Goal: Use online tool/utility: Utilize a website feature to perform a specific function

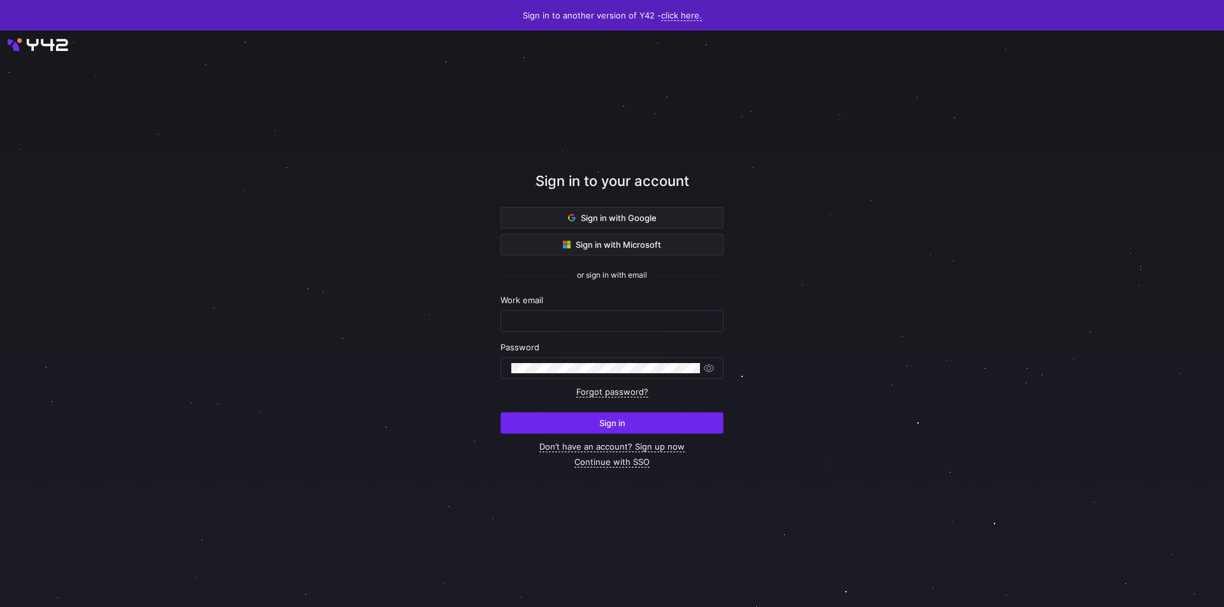
type input "[PERSON_NAME][EMAIL_ADDRESS][PERSON_NAME][DOMAIN_NAME]"
click at [604, 429] on span "submit" at bounding box center [612, 423] width 222 height 20
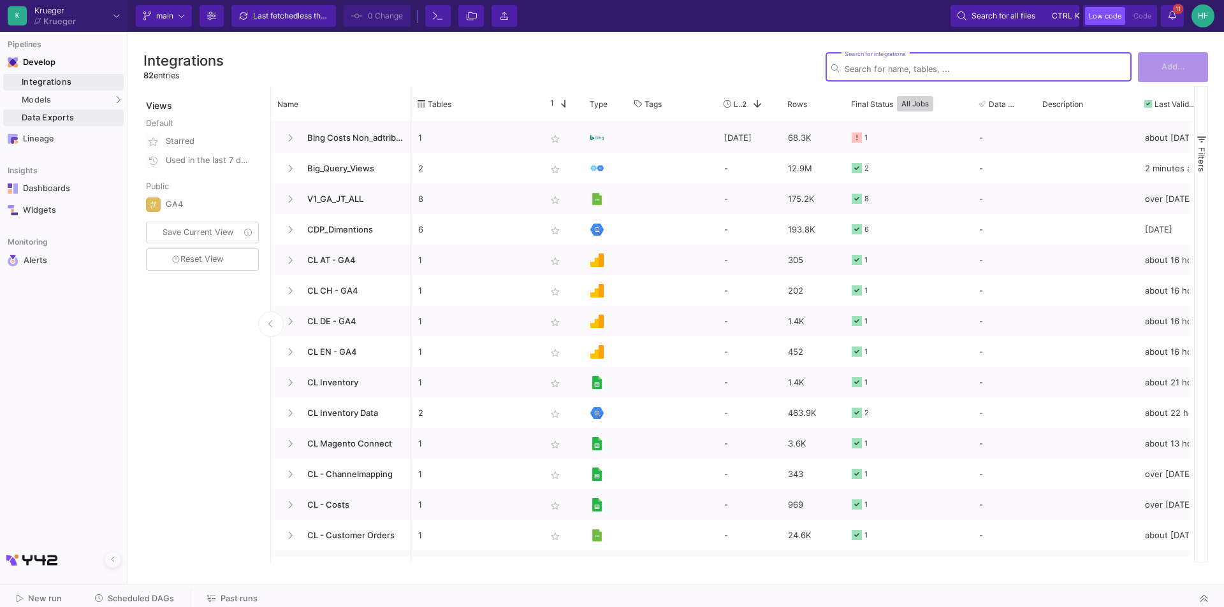
click at [49, 118] on div "Data Exports" at bounding box center [71, 118] width 99 height 10
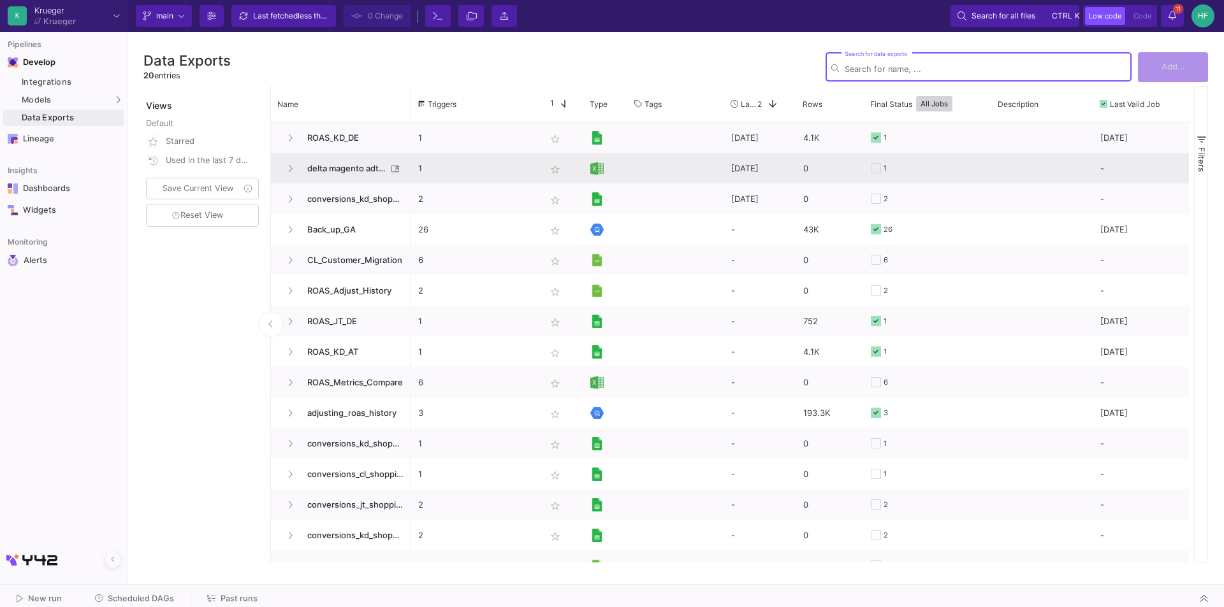
click at [331, 163] on span "delta magento adtriba" at bounding box center [343, 169] width 87 height 30
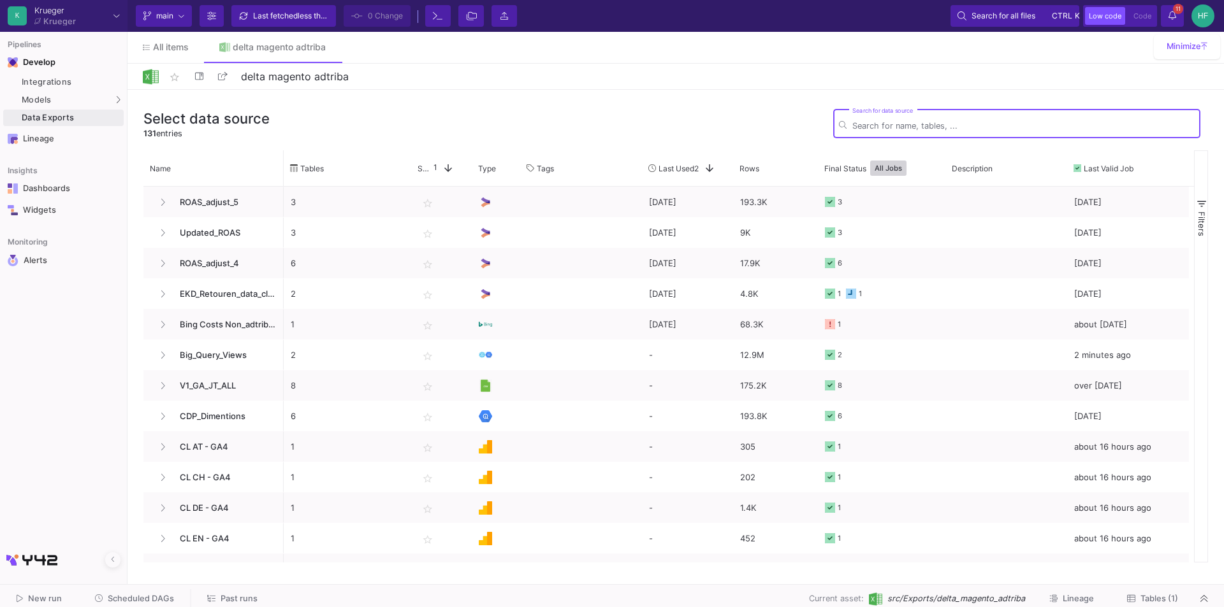
click at [949, 597] on span "src/Exports/delta_magento_adtriba" at bounding box center [956, 599] width 138 height 12
click at [1141, 595] on span "Tables (1)" at bounding box center [1159, 599] width 38 height 10
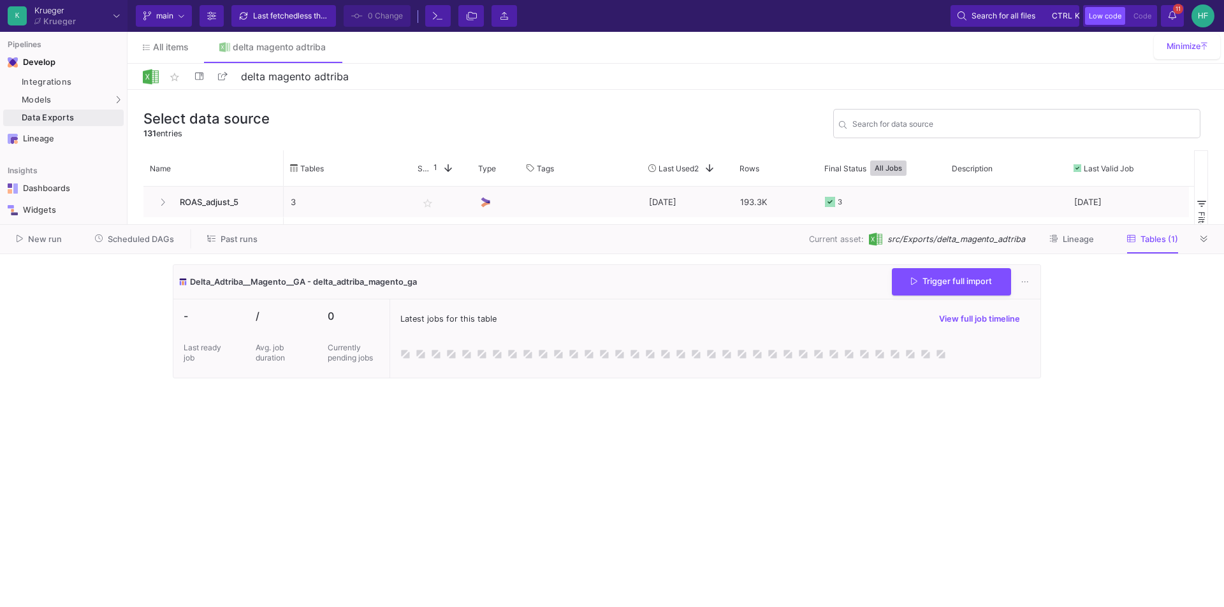
click at [1090, 311] on y42-wrapper "Delta_Adtriba__Magento__GA - delta_adtriba_magento_ga Trigger full import - Las…" at bounding box center [612, 430] width 1224 height 353
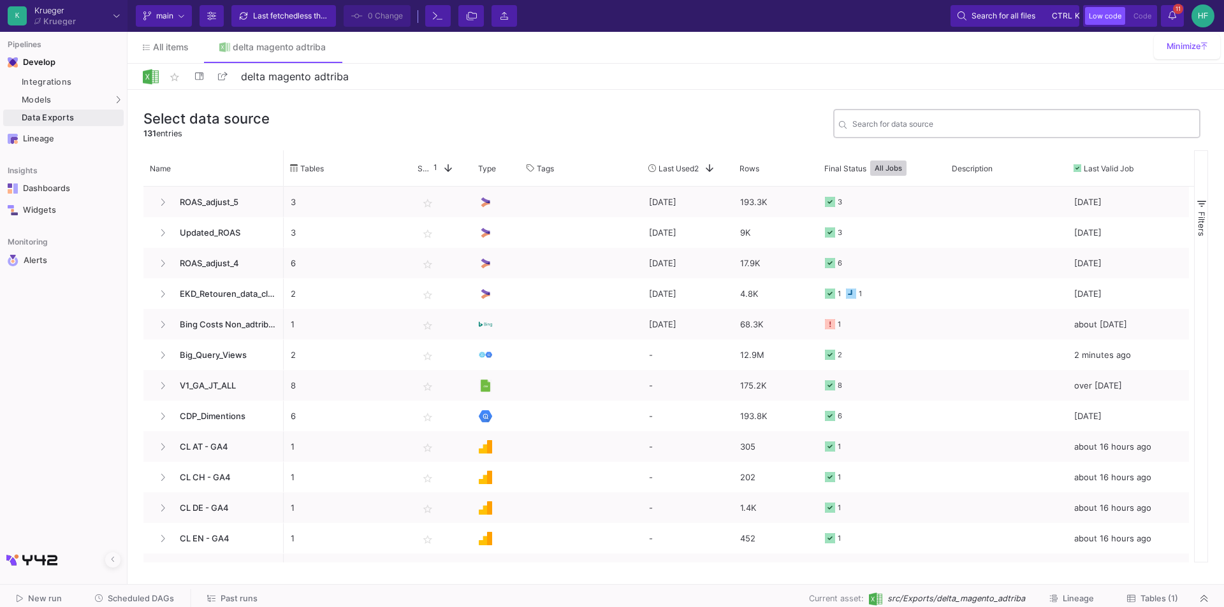
click at [942, 130] on input "Search for data source" at bounding box center [1023, 126] width 342 height 10
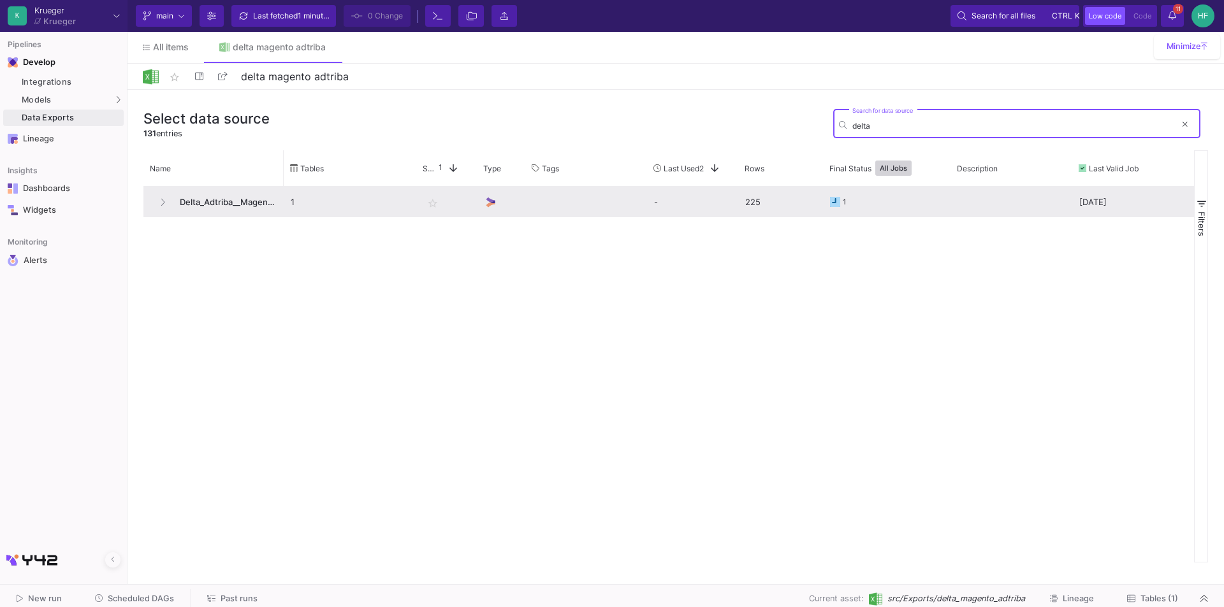
type input "delta"
click at [206, 202] on span "Delta_Adtriba__Magento__GA" at bounding box center [224, 202] width 105 height 30
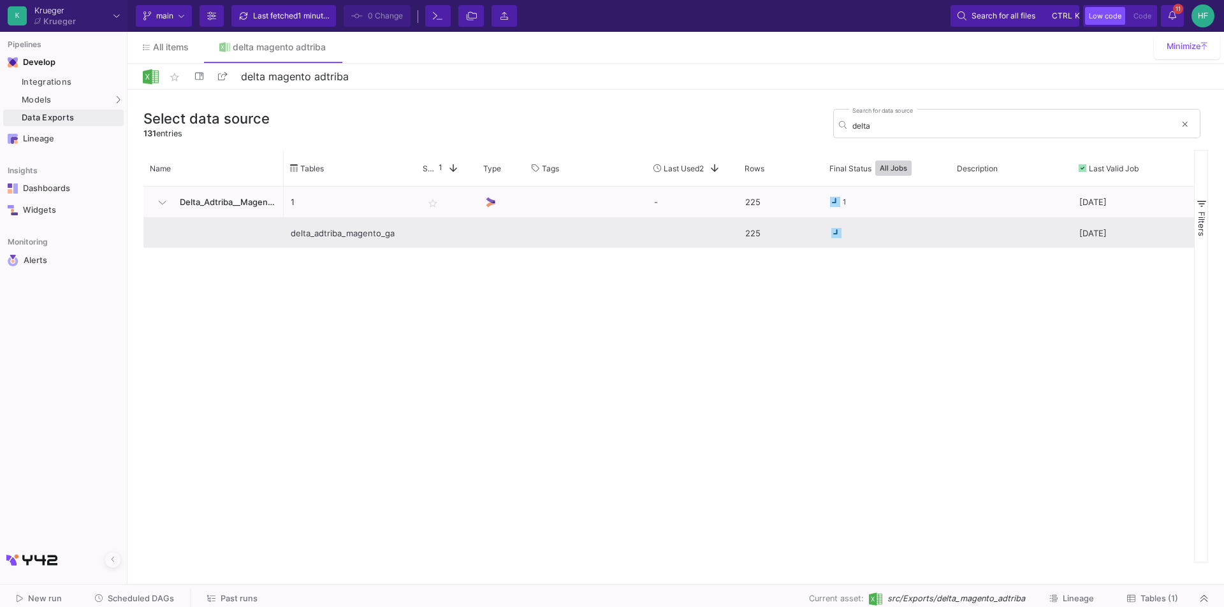
click at [319, 233] on div "delta_adtriba_magento_ga" at bounding box center [350, 234] width 119 height 30
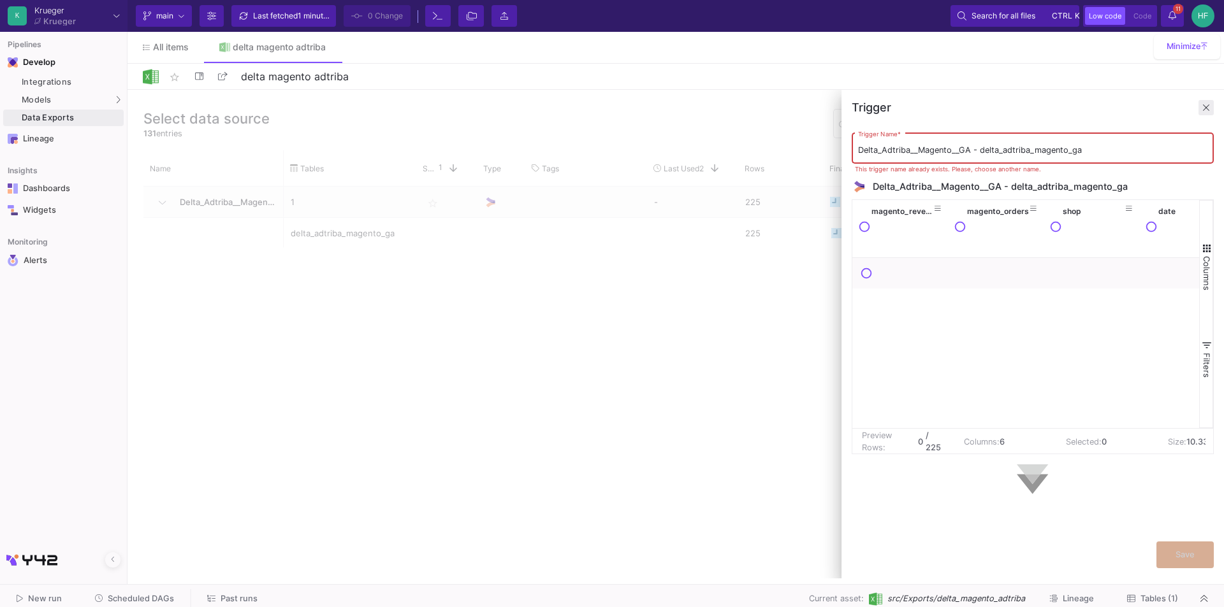
click at [1212, 104] on span at bounding box center [1205, 107] width 15 height 15
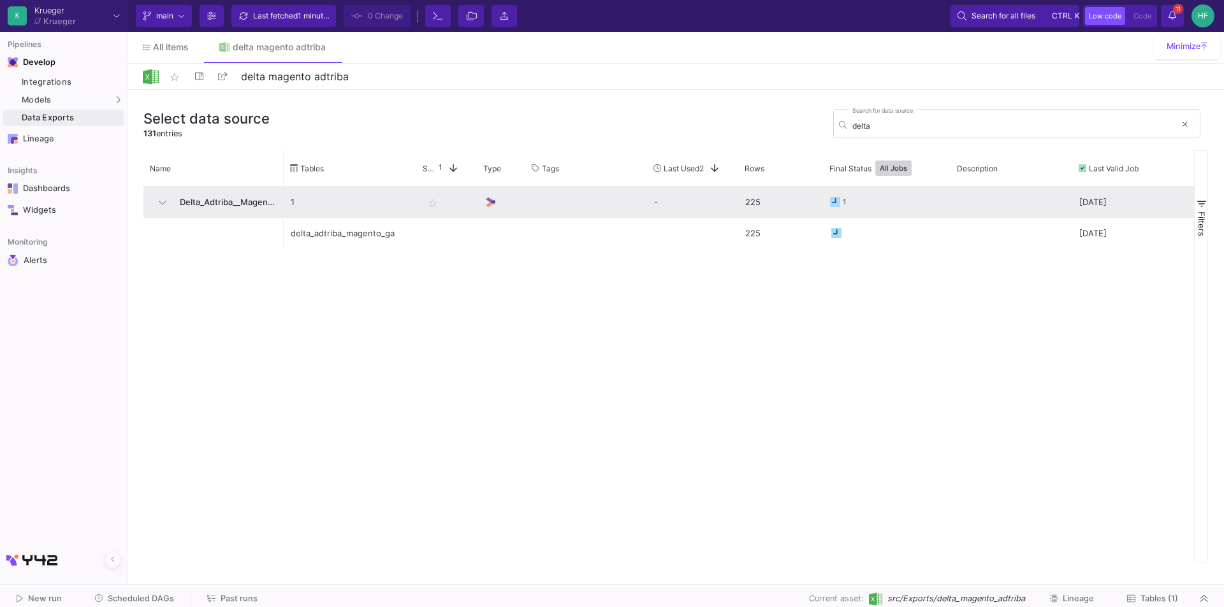
click at [175, 198] on span "Delta_Adtriba__Magento__GA" at bounding box center [224, 202] width 105 height 30
click at [234, 199] on span "Delta_Adtriba__Magento__GA" at bounding box center [224, 202] width 105 height 30
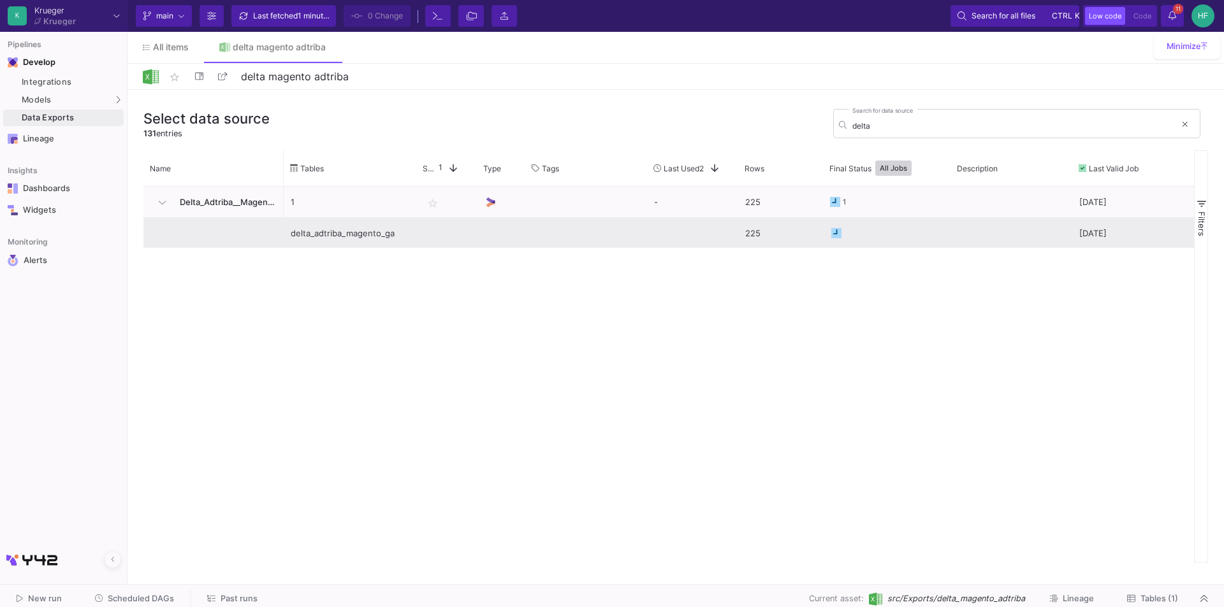
click at [323, 238] on div "delta_adtriba_magento_ga" at bounding box center [350, 234] width 119 height 30
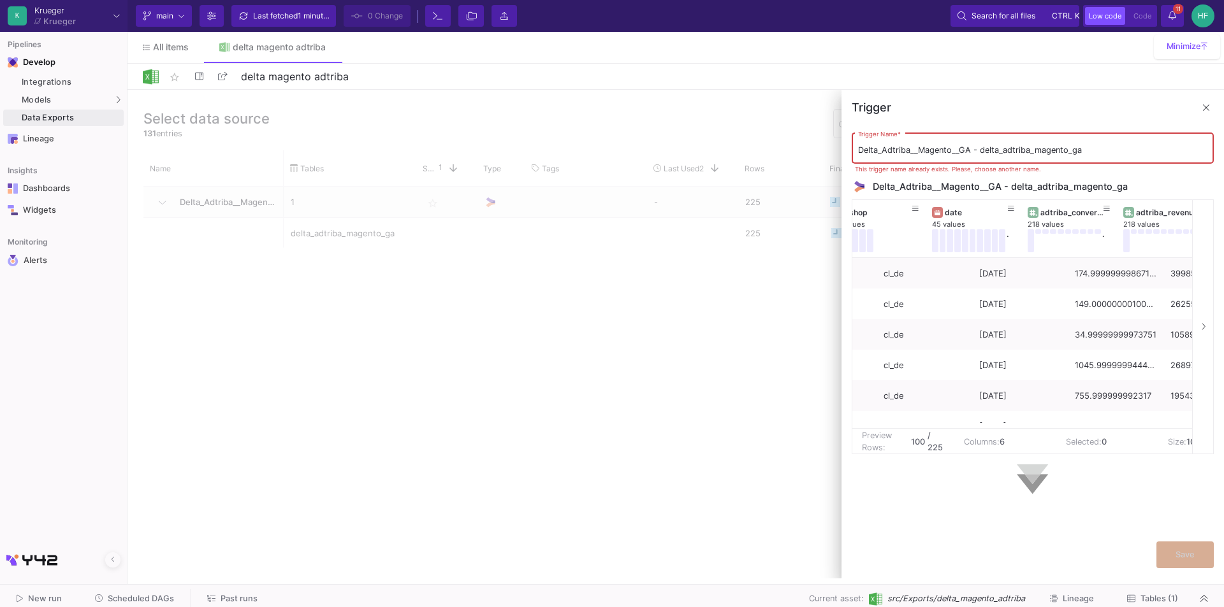
scroll to position [0, 219]
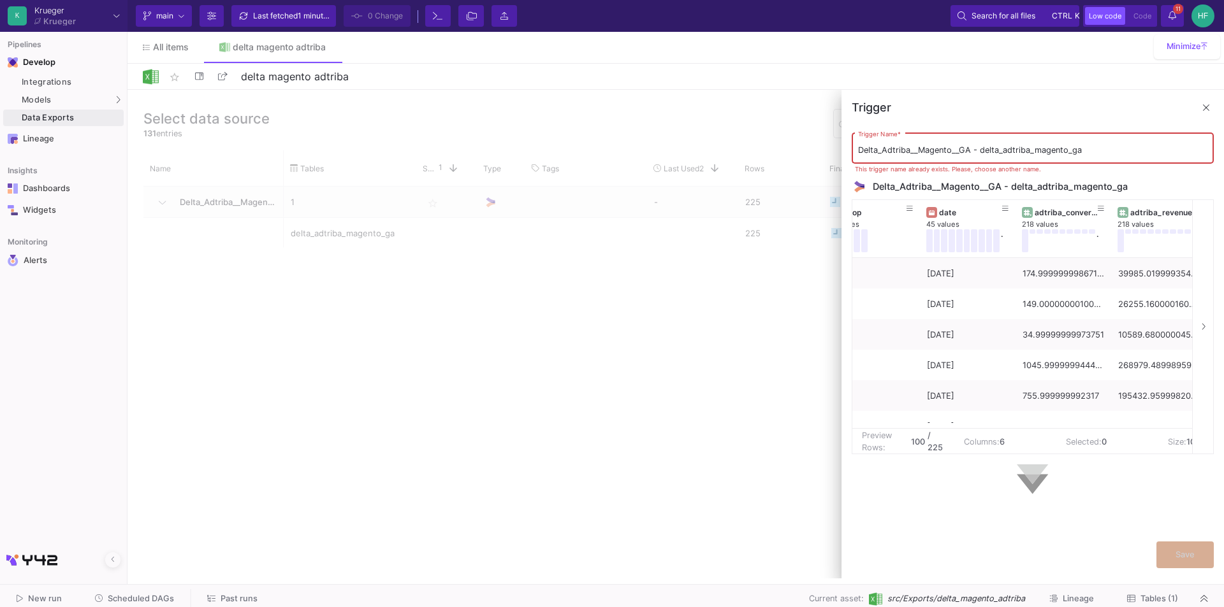
click at [939, 606] on div "Current asset: src/Exports/delta_magento_adtriba Lineage Tables (1)" at bounding box center [734, 600] width 920 height 20
click at [939, 597] on span "src/Exports/delta_magento_adtriba" at bounding box center [956, 599] width 138 height 12
click at [929, 600] on span "src/Exports/delta_magento_adtriba" at bounding box center [956, 599] width 138 height 12
click at [1207, 105] on span at bounding box center [1205, 107] width 15 height 15
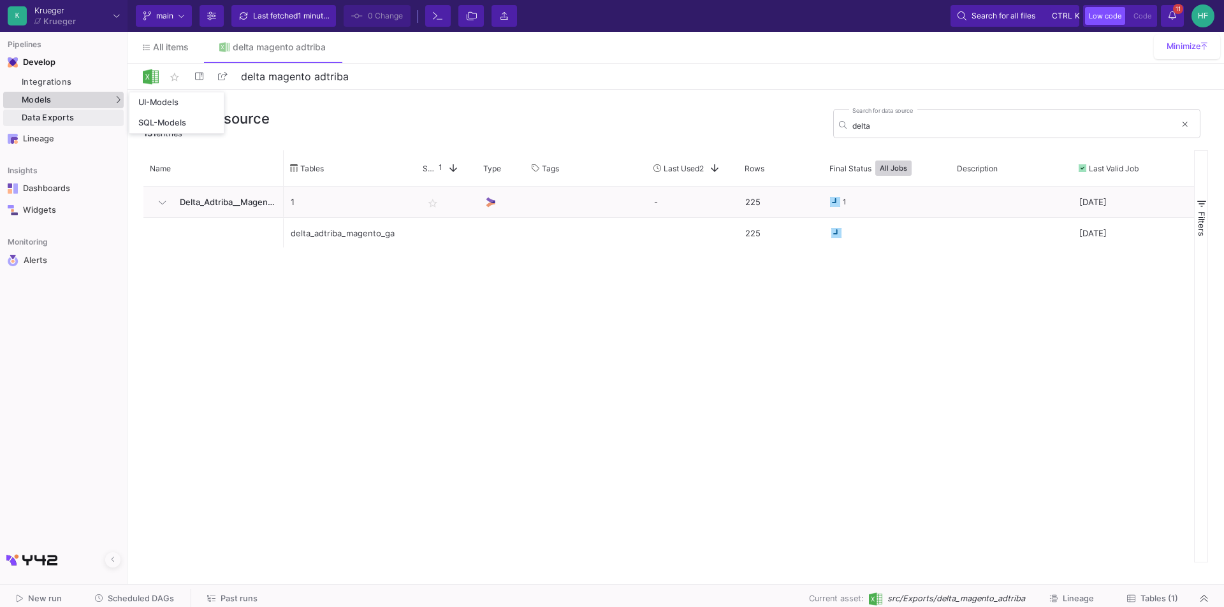
click at [94, 94] on div "Models" at bounding box center [63, 100] width 120 height 17
click at [106, 117] on div "Data Exports" at bounding box center [71, 118] width 99 height 10
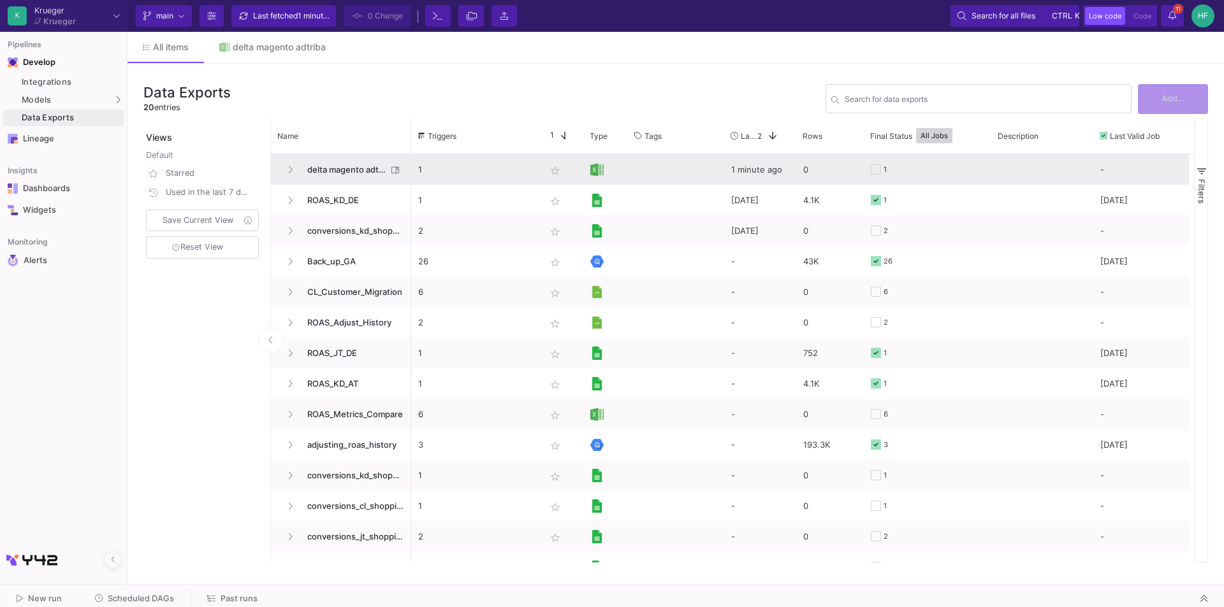
click at [386, 166] on span "delta magento adtriba" at bounding box center [343, 170] width 87 height 30
click at [284, 171] on button "Press SPACE to select this row." at bounding box center [289, 170] width 19 height 19
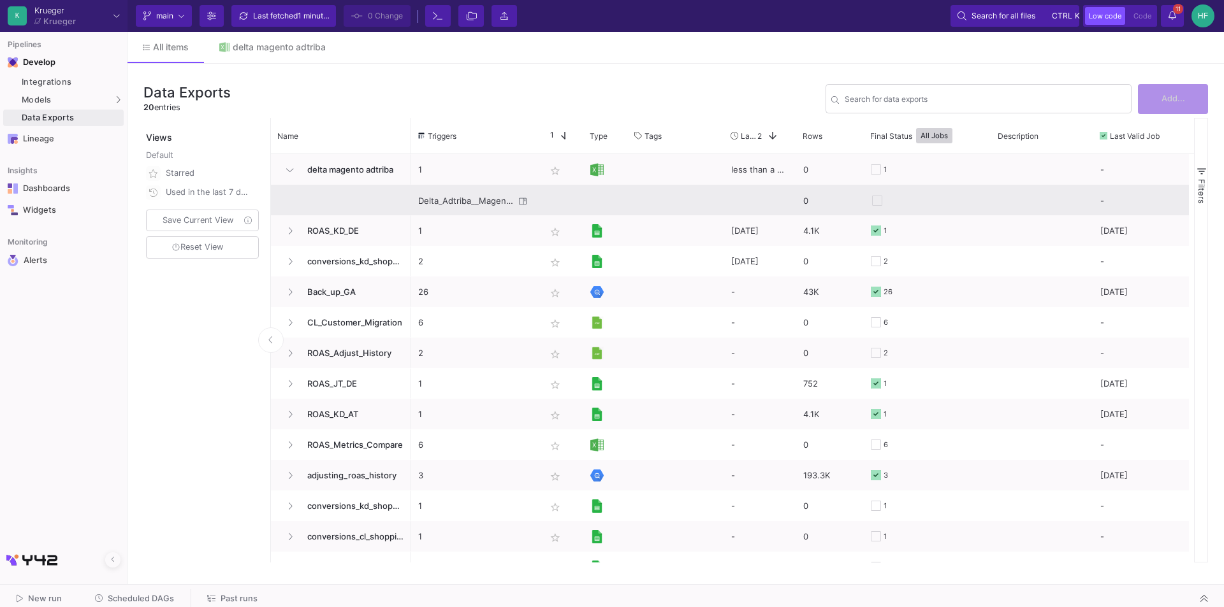
click at [443, 199] on div "Delta_Adtriba__Magento__GA - delta_adtriba_magento_ga" at bounding box center [466, 201] width 96 height 30
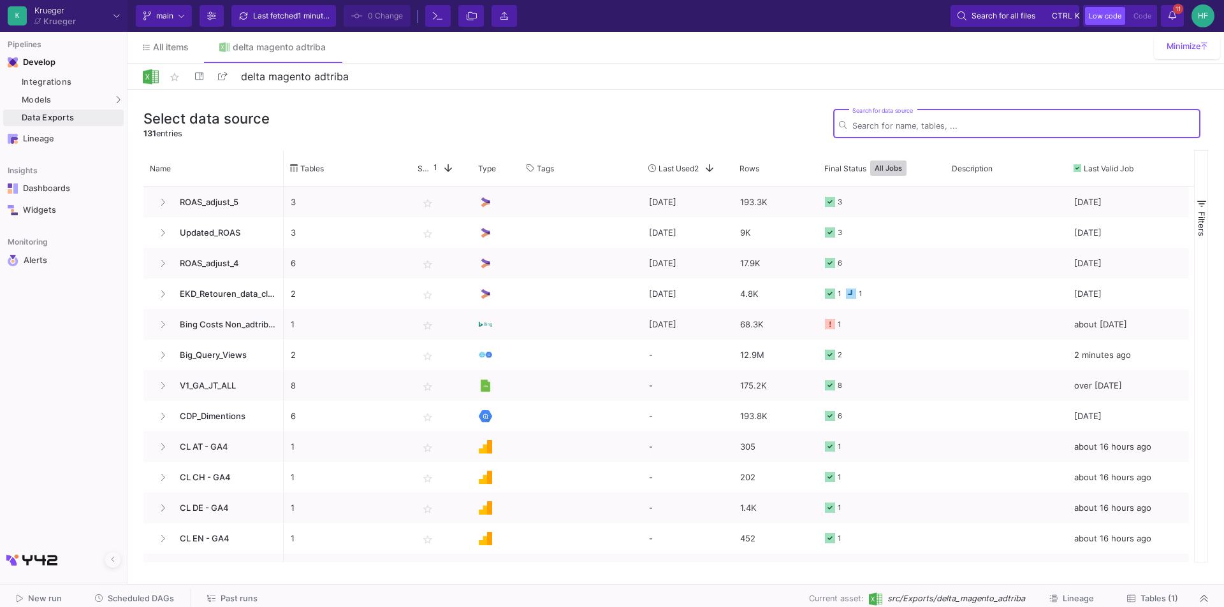
click at [880, 122] on input "Search for data source" at bounding box center [1023, 126] width 342 height 10
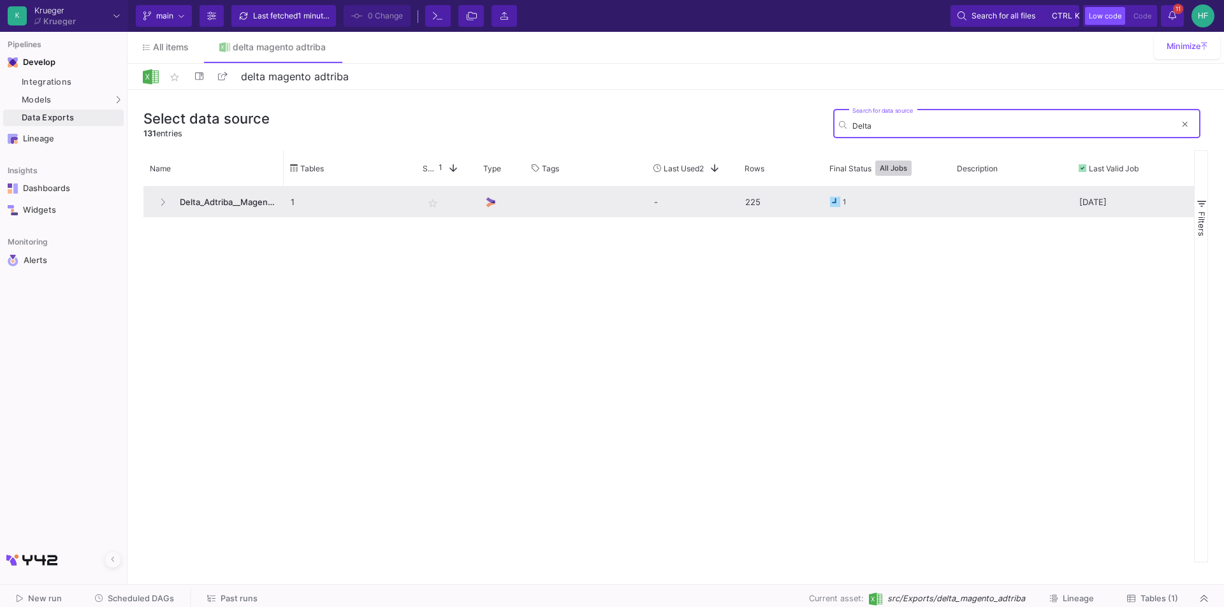
type input "Delta"
click at [230, 195] on span "Delta_Adtriba__Magento__GA" at bounding box center [224, 202] width 105 height 30
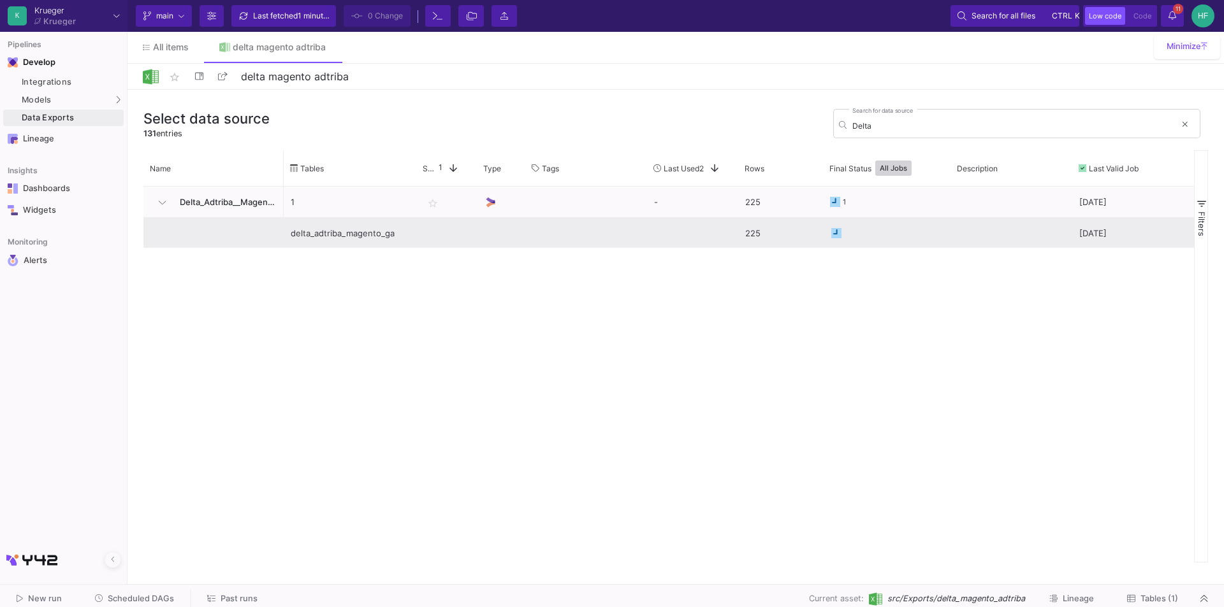
click at [323, 233] on div "delta_adtriba_magento_ga" at bounding box center [350, 234] width 119 height 30
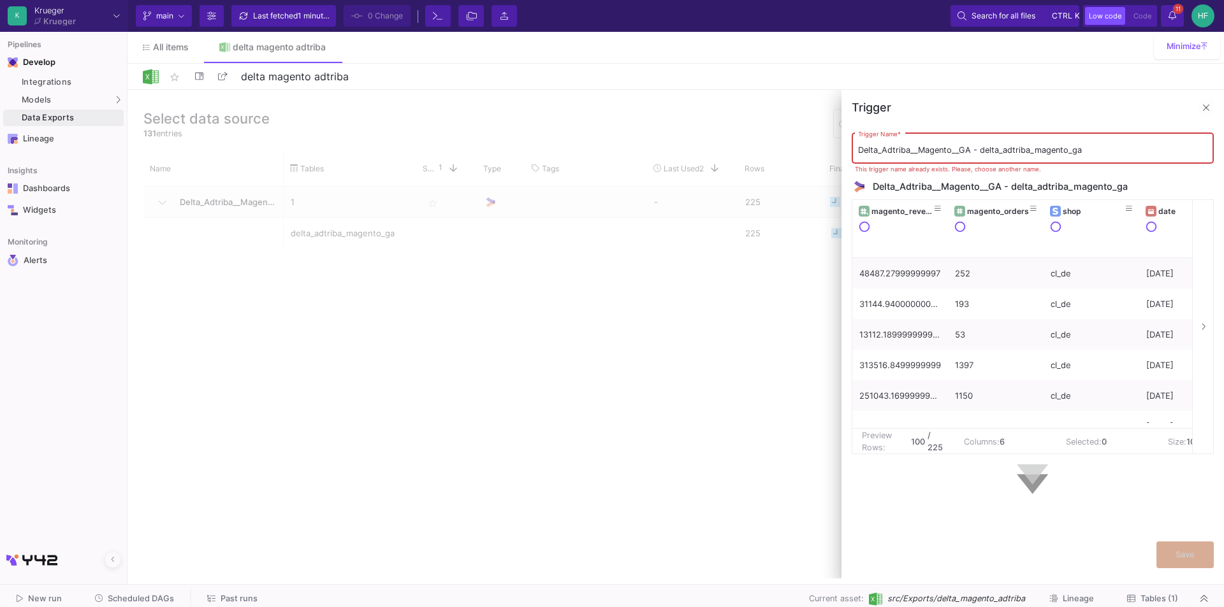
click at [1027, 477] on img at bounding box center [1033, 480] width 32 height 30
click at [1115, 152] on input "Delta_Adtriba__Magento__GA - delta_adtriba_magento_ga" at bounding box center [1033, 150] width 350 height 10
click at [1205, 105] on span at bounding box center [1205, 107] width 15 height 15
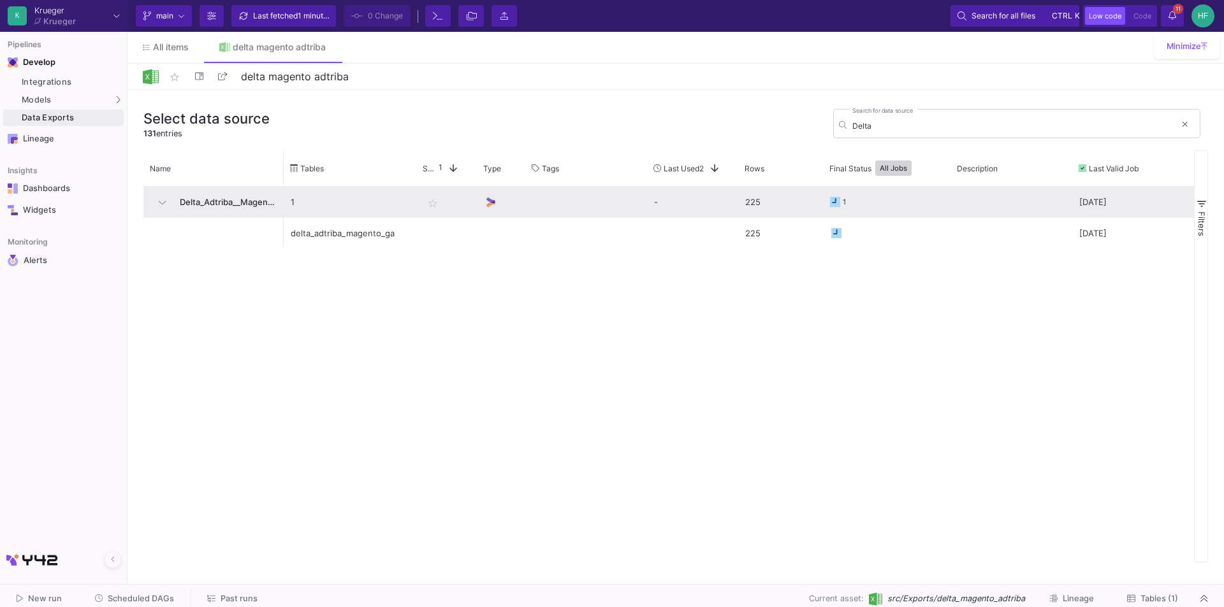
click at [233, 210] on span "Delta_Adtriba__Magento__GA" at bounding box center [224, 202] width 105 height 30
click at [497, 200] on div at bounding box center [501, 201] width 34 height 29
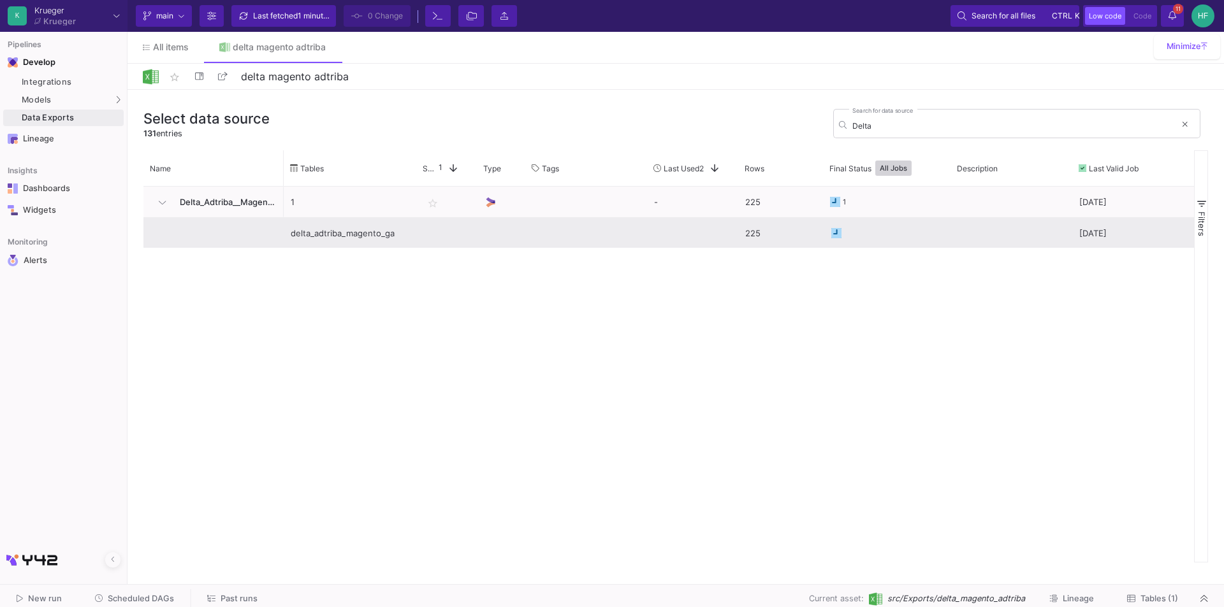
click at [1041, 236] on div at bounding box center [1011, 233] width 122 height 30
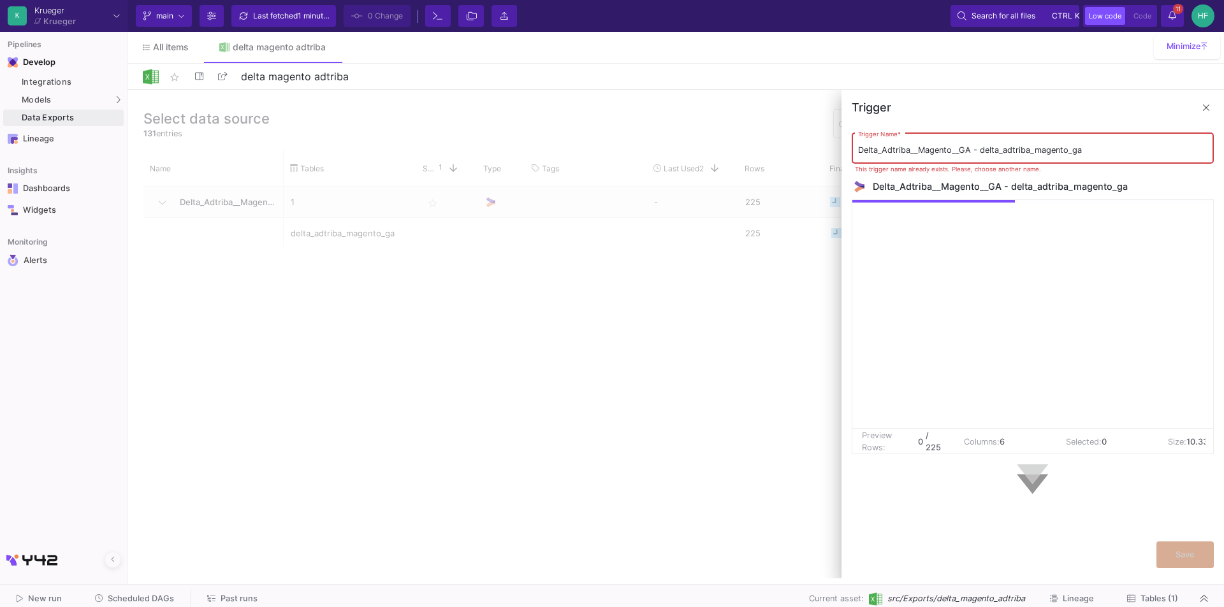
click at [944, 597] on span "src/Exports/delta_magento_adtriba" at bounding box center [956, 599] width 138 height 12
click at [899, 598] on span "src/Exports/delta_magento_adtriba" at bounding box center [956, 599] width 138 height 12
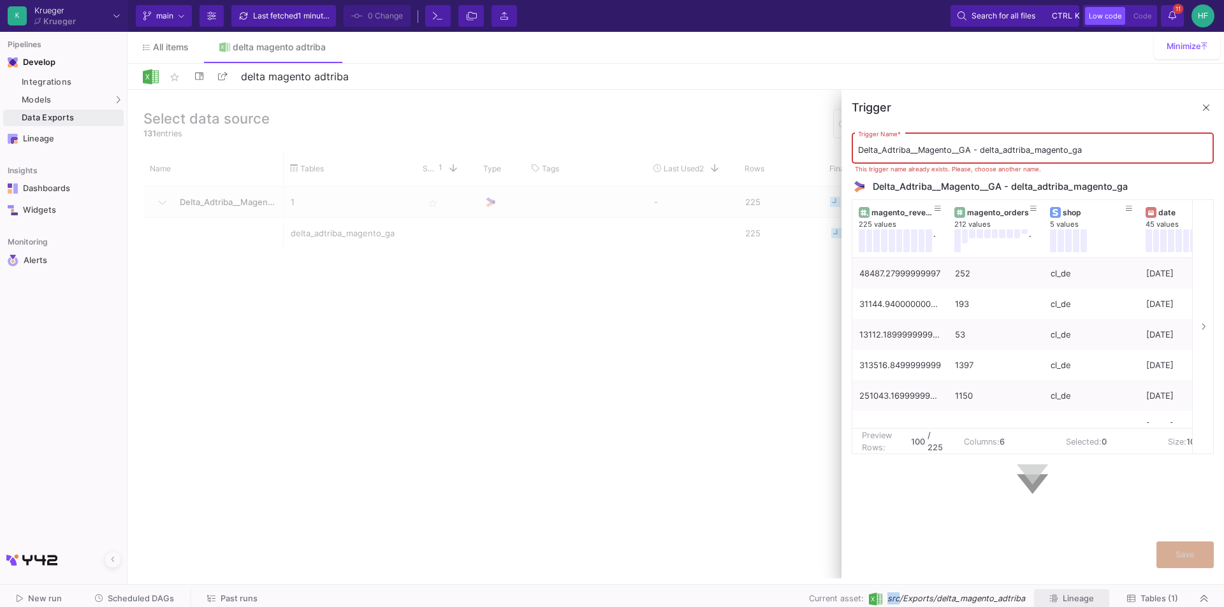
click at [1070, 593] on button "Lineage" at bounding box center [1071, 600] width 75 height 20
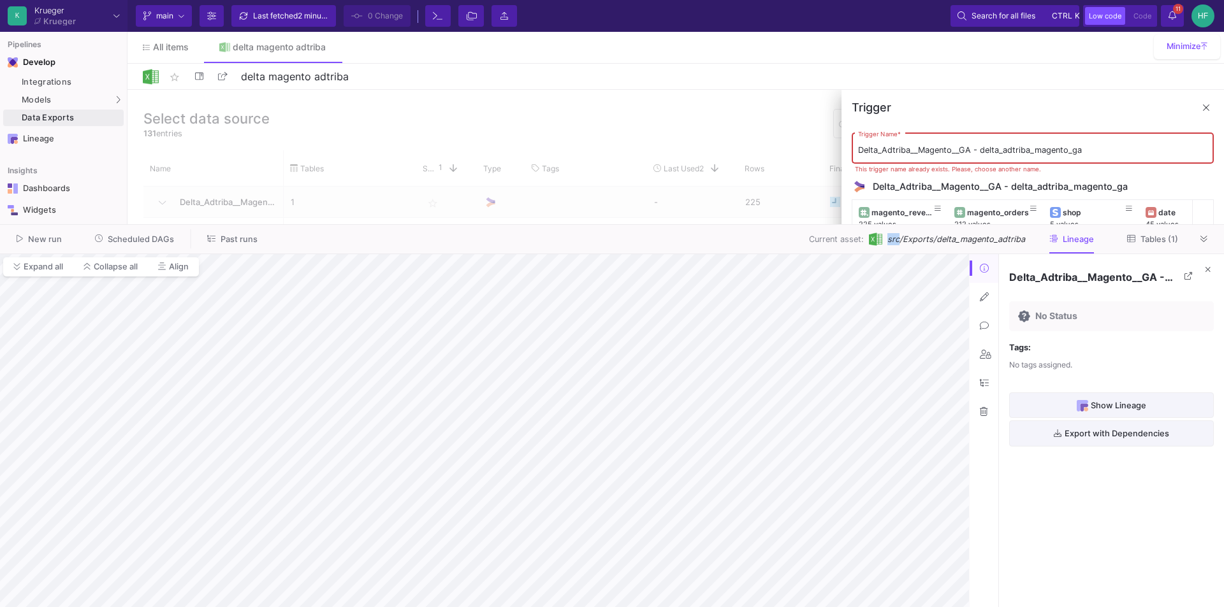
click at [1210, 269] on button at bounding box center [1207, 269] width 25 height 25
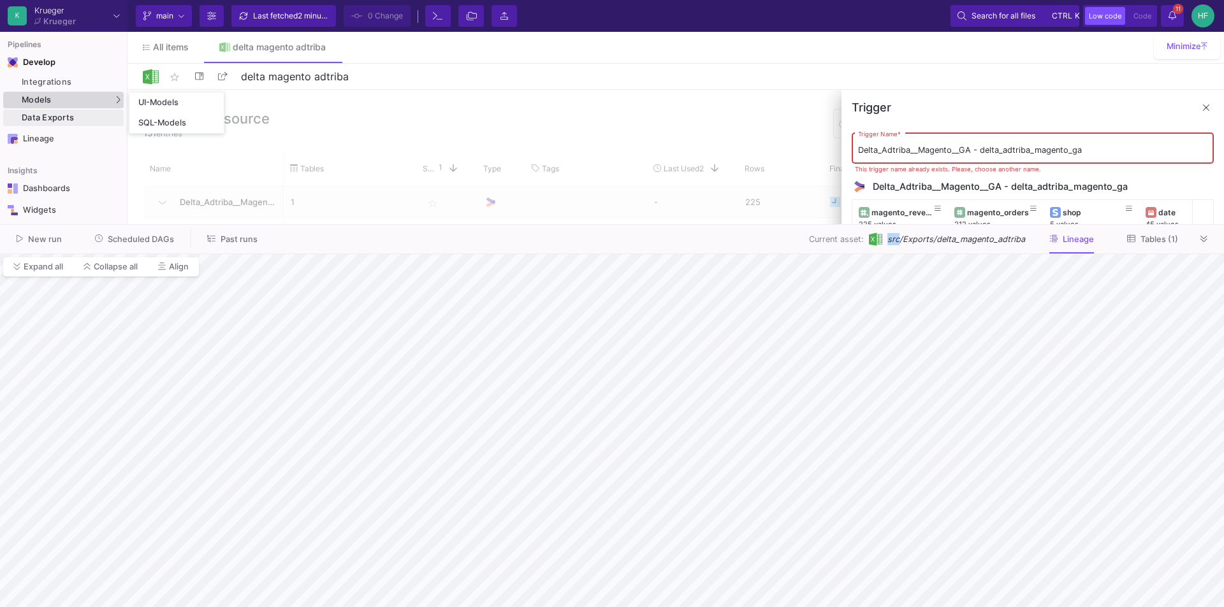
click at [56, 104] on div "Models" at bounding box center [63, 100] width 120 height 17
click at [152, 104] on div "UI-Models" at bounding box center [158, 103] width 41 height 10
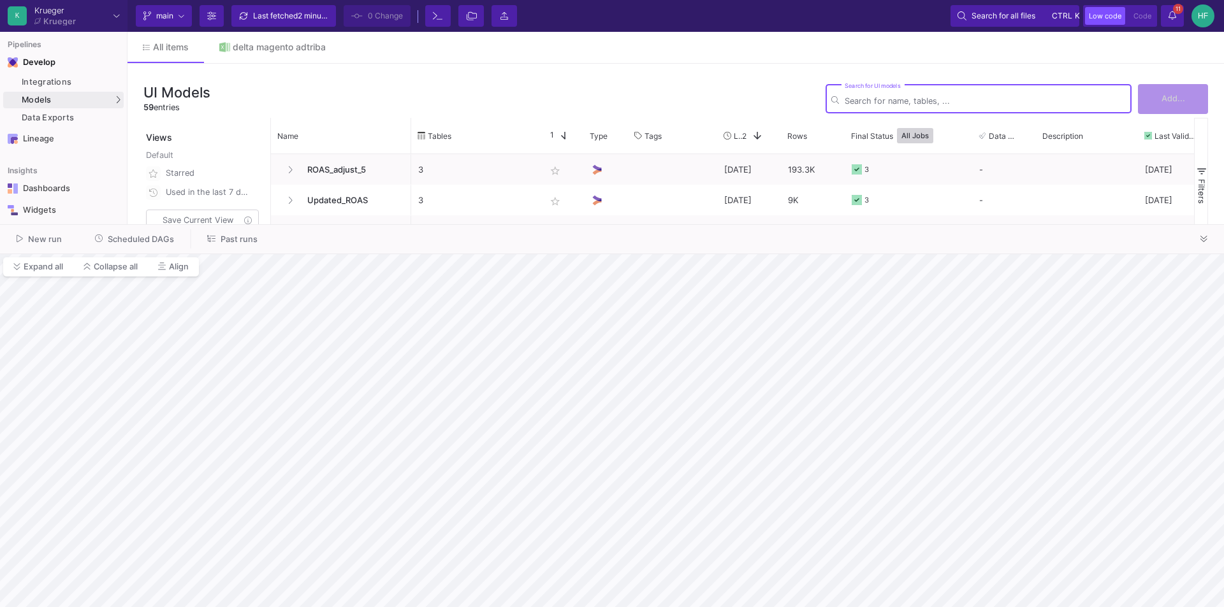
click at [905, 98] on input "Search for UI models" at bounding box center [984, 101] width 281 height 10
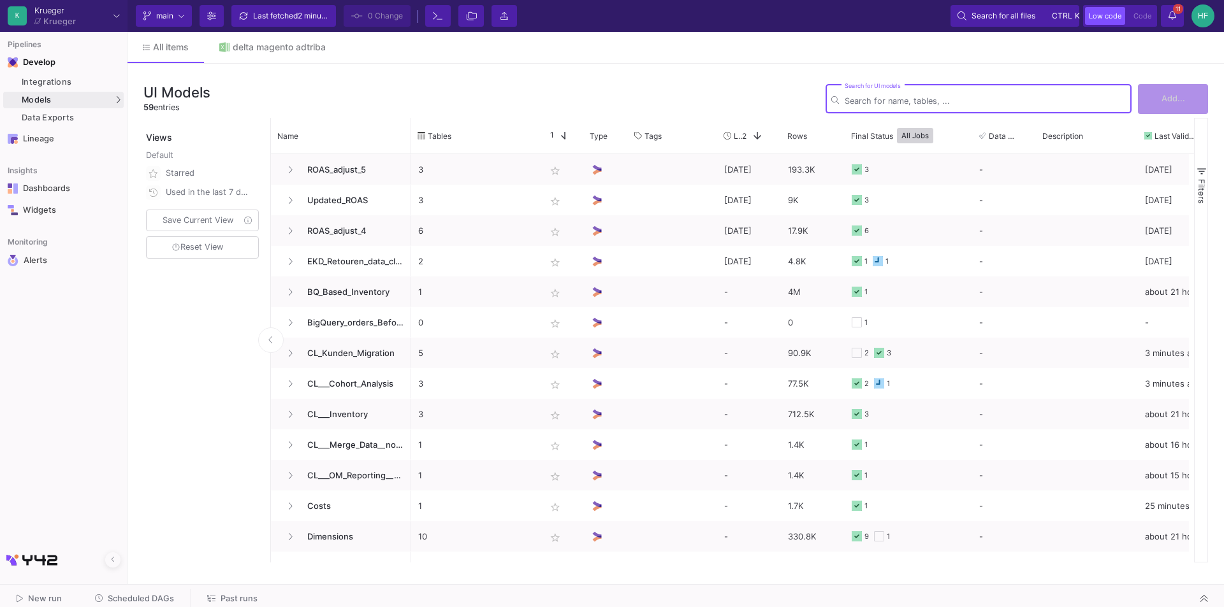
click at [966, 104] on input "Search for UI models" at bounding box center [984, 101] width 281 height 10
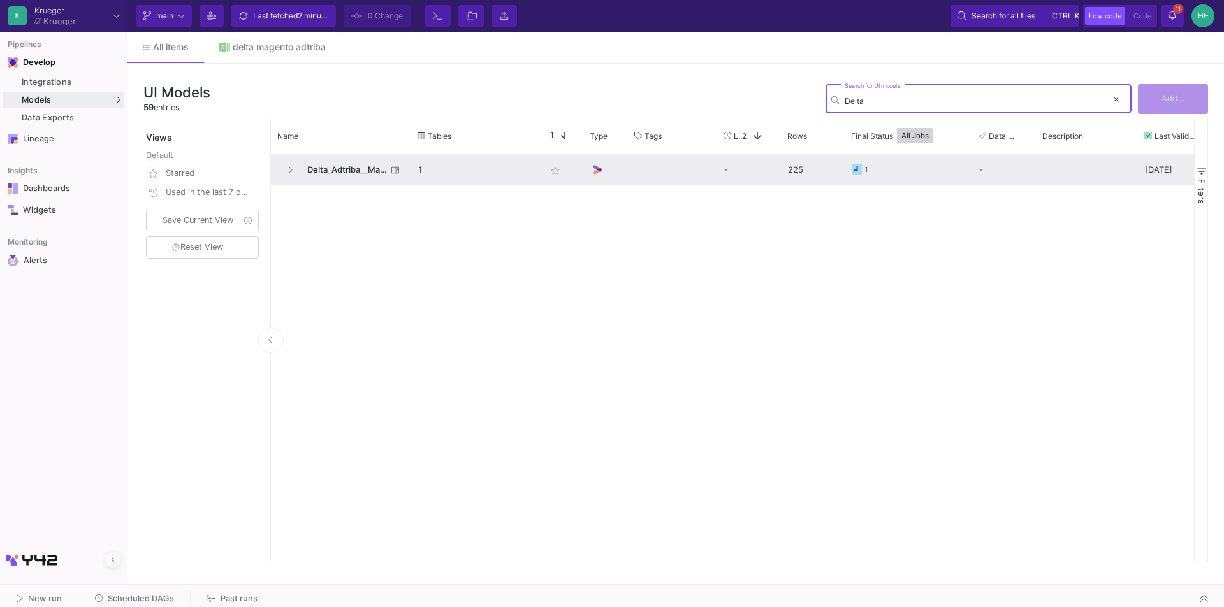
type input "Delta"
click at [338, 173] on span "Delta_Adtriba__Magento__GA" at bounding box center [343, 170] width 87 height 30
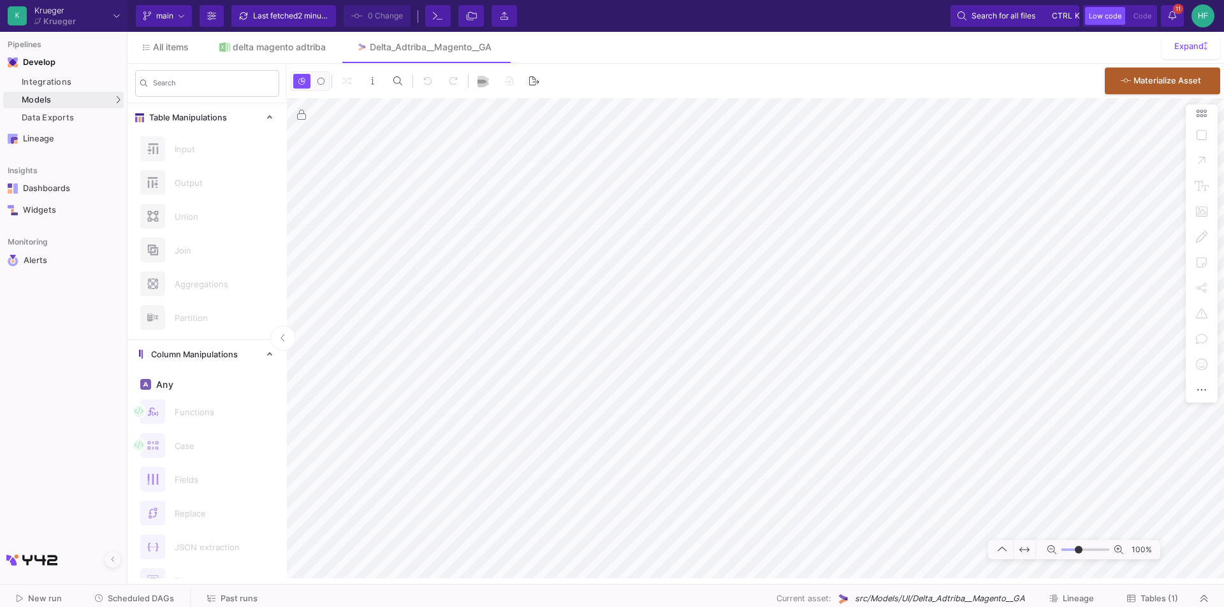
click at [224, 423] on mat-sidenav-container "Search Table Manipulations Input Output Union Join Aggregations Partition Colum…" at bounding box center [675, 321] width 1096 height 515
type input "-1"
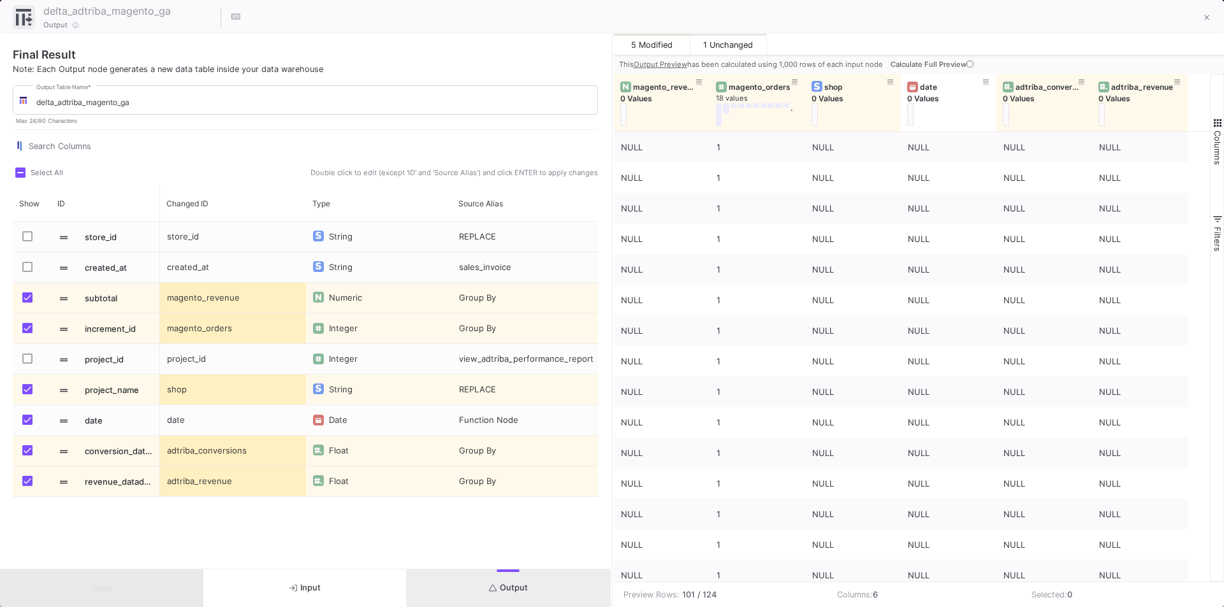
click at [966, 64] on icon at bounding box center [969, 64] width 7 height 7
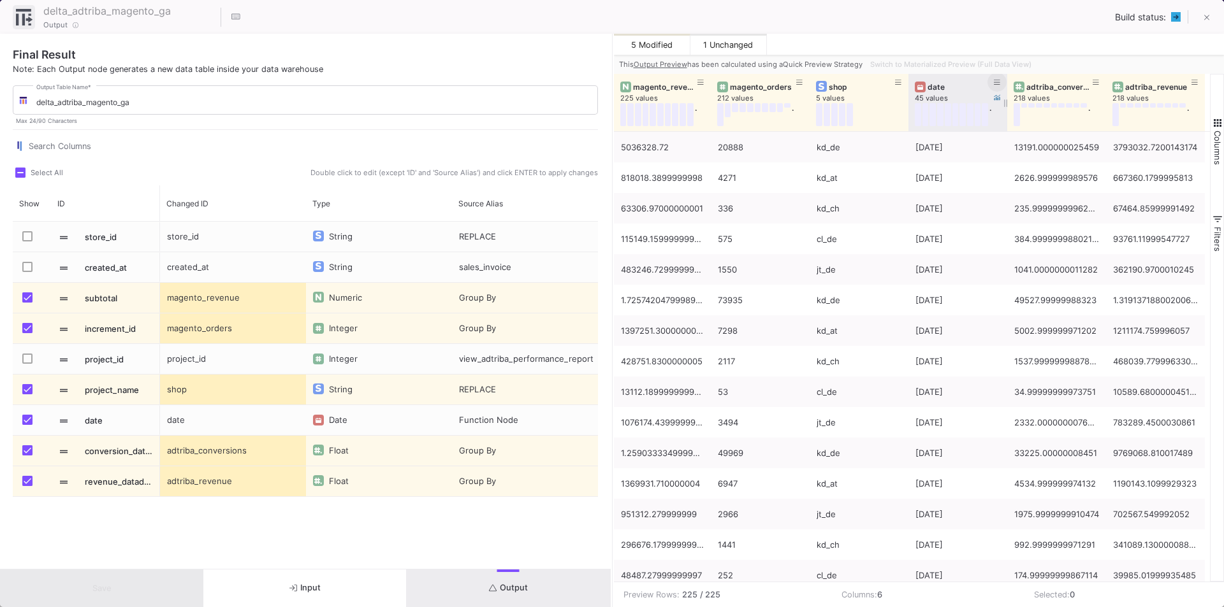
click at [996, 82] on icon at bounding box center [997, 82] width 6 height 7
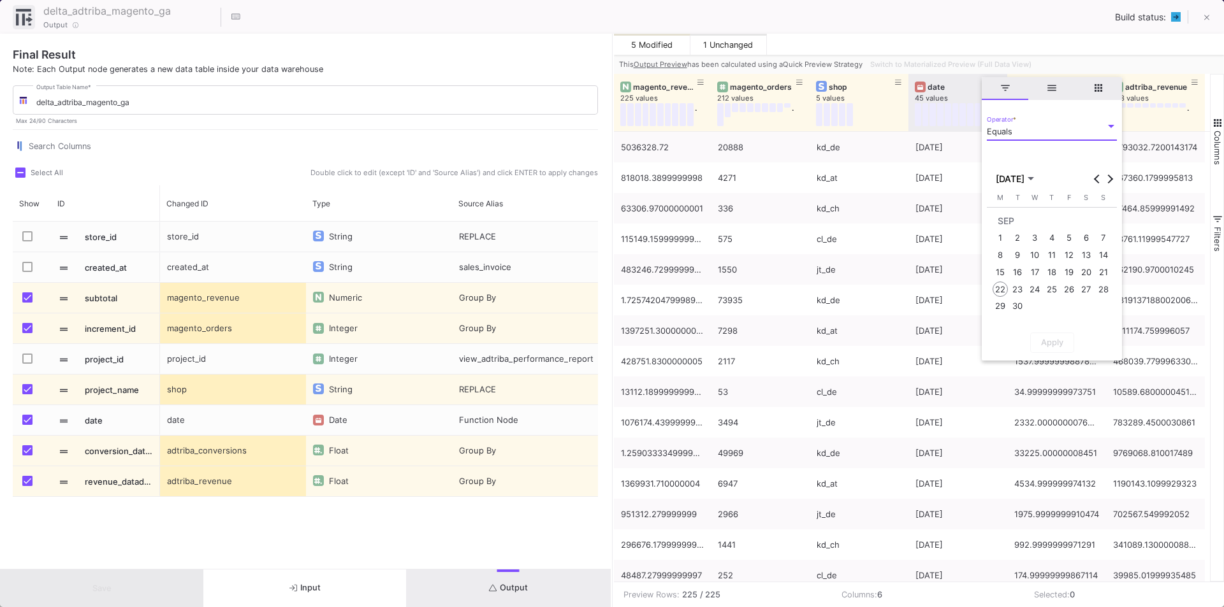
click at [937, 94] on div "45 values" at bounding box center [963, 99] width 96 height 10
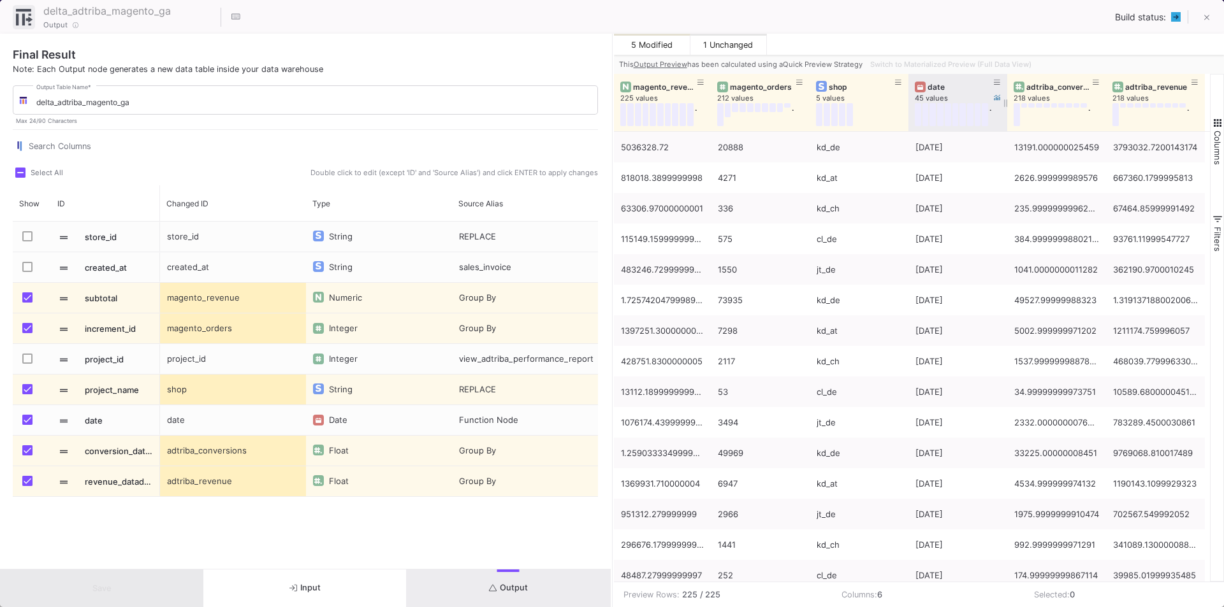
click at [943, 86] on div "date" at bounding box center [960, 87] width 66 height 10
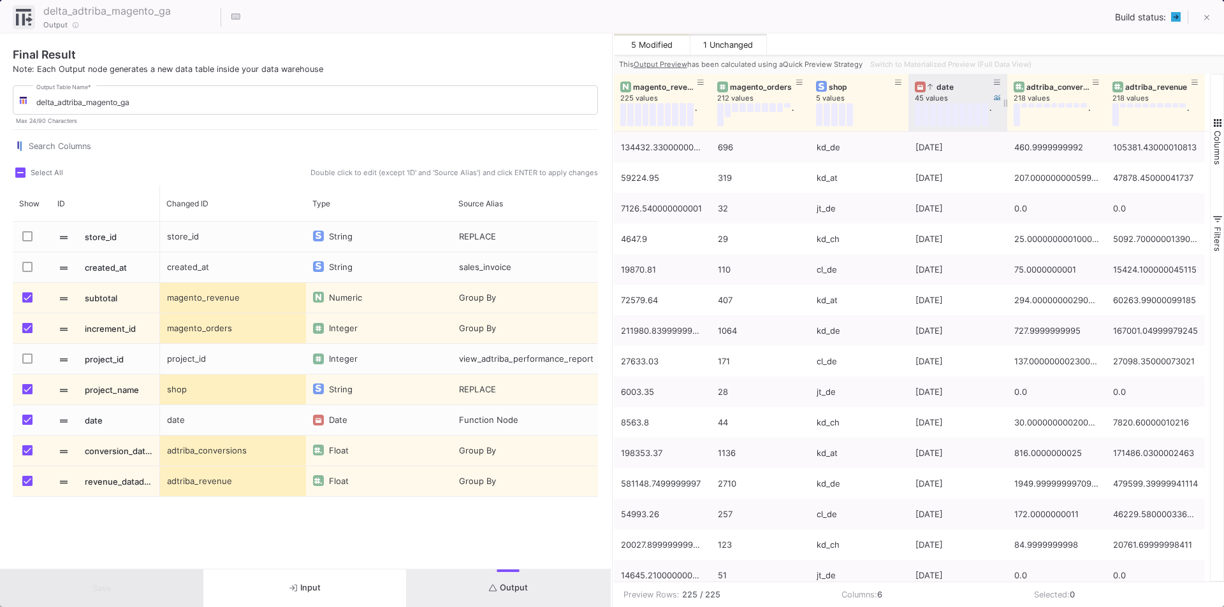
click at [943, 82] on div "date" at bounding box center [960, 87] width 66 height 10
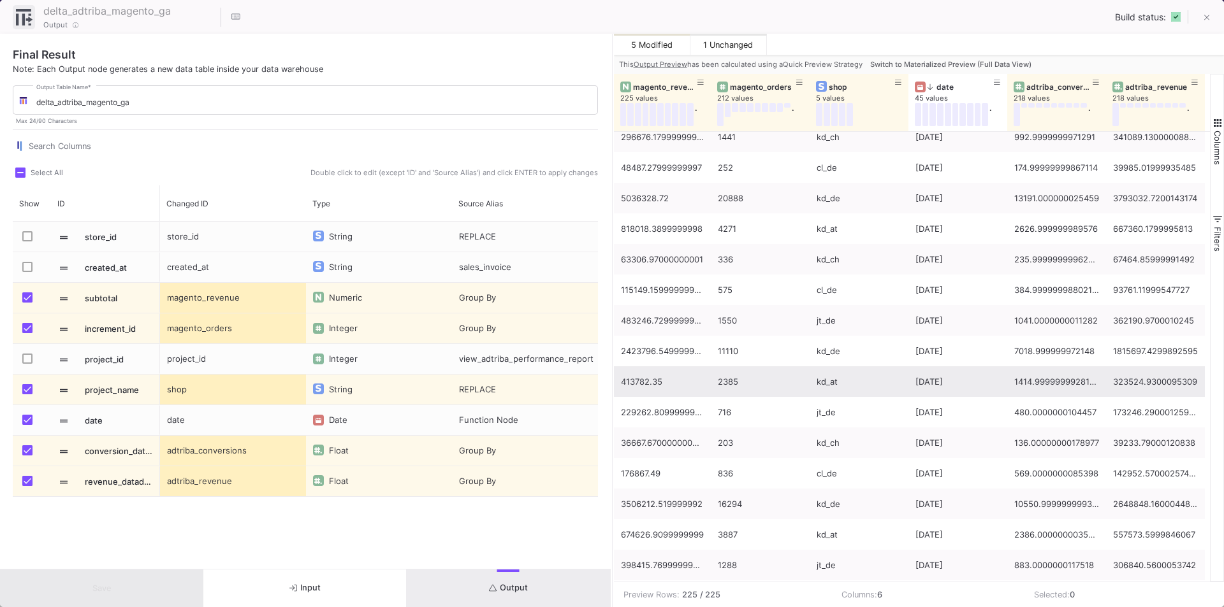
scroll to position [255, 0]
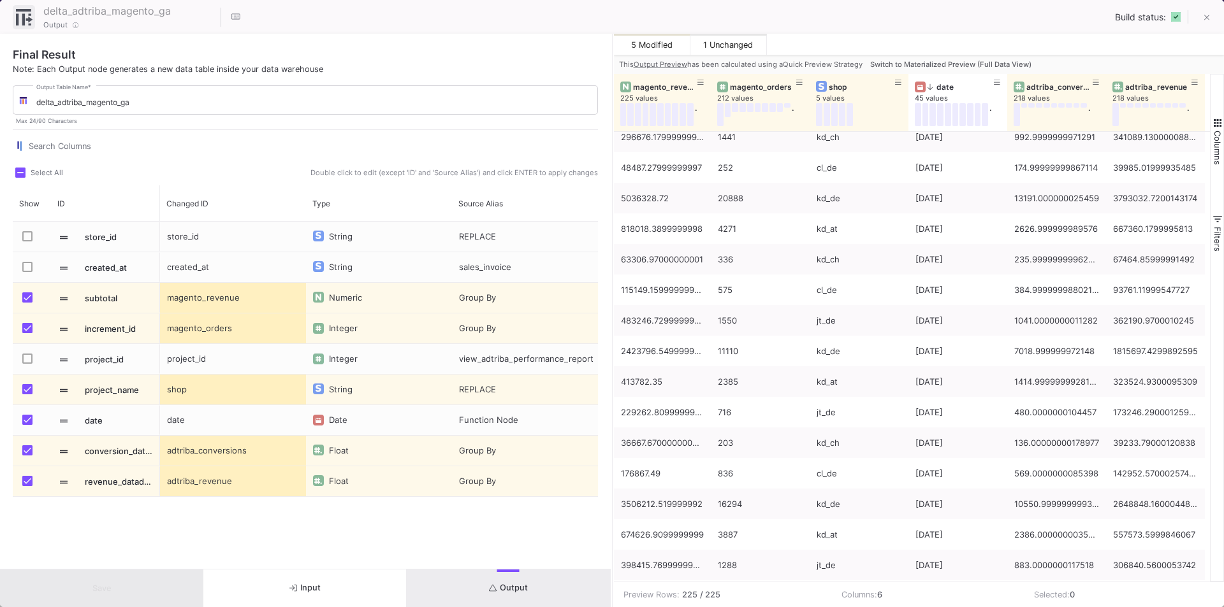
click at [471, 26] on div "delta_adtriba_magento_ga 24 / 90 Output Build status:" at bounding box center [612, 17] width 1224 height 34
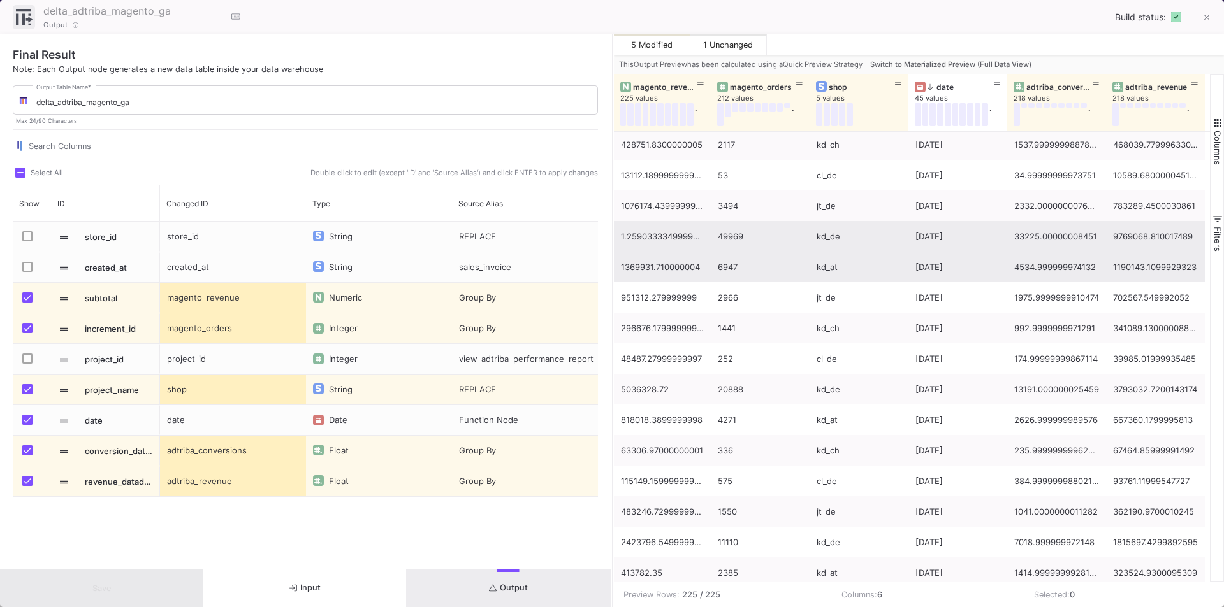
scroll to position [0, 0]
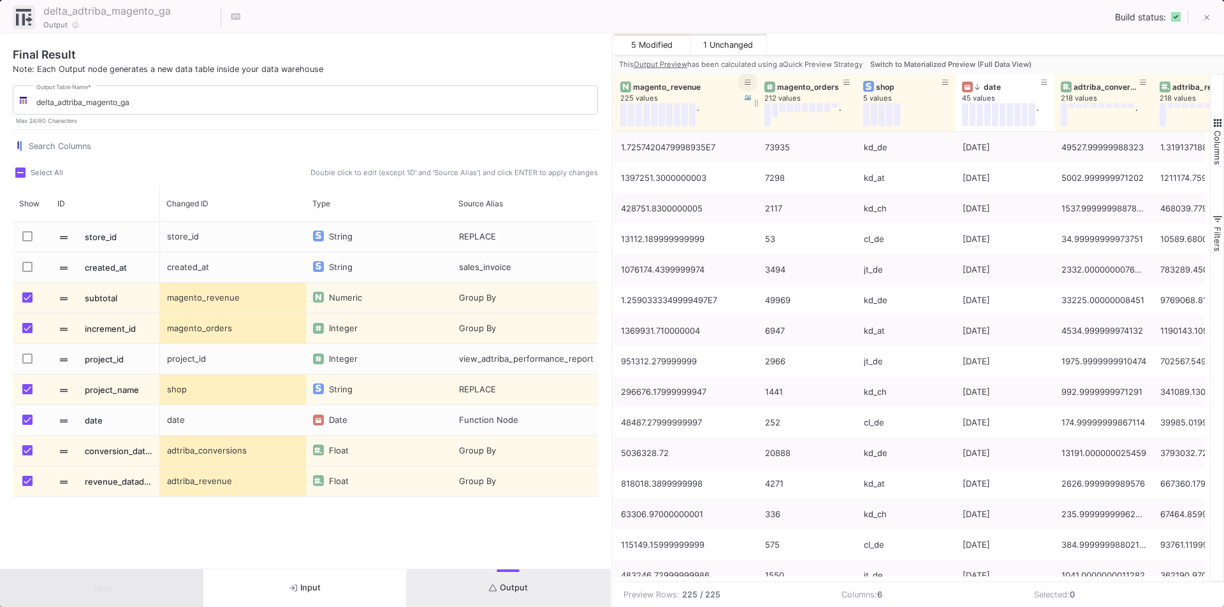
drag, startPoint x: 708, startPoint y: 80, endPoint x: 755, endPoint y: 87, distance: 47.6
click at [755, 87] on div at bounding box center [757, 102] width 5 height 57
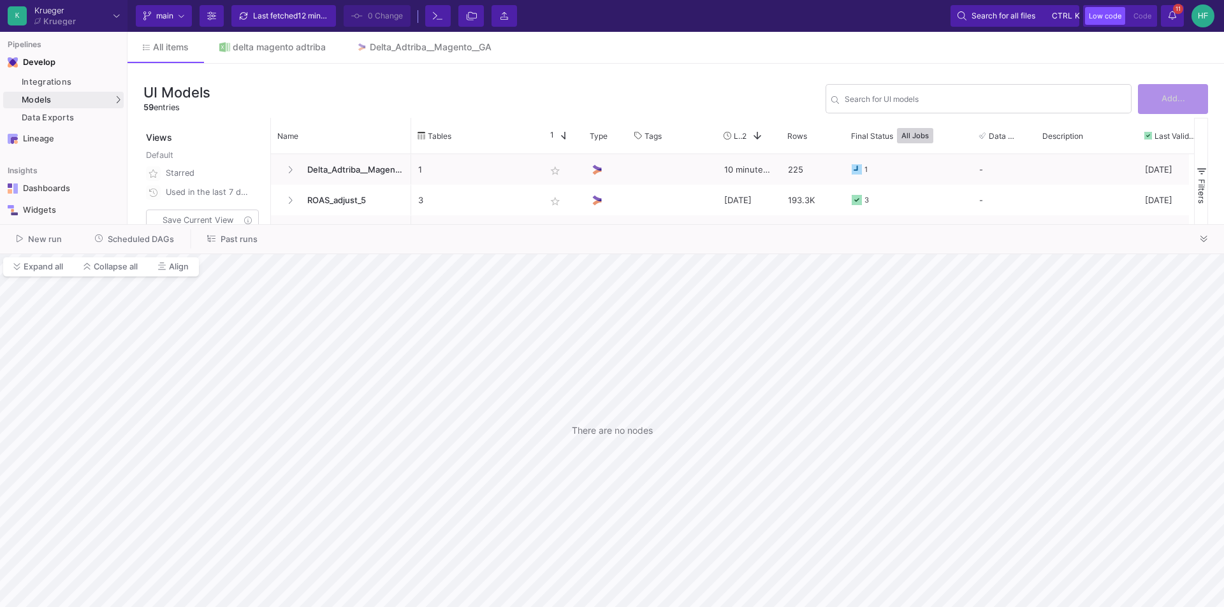
click at [588, 66] on div "UI Models 59 entries Search for UI models Add... Views Default Starred Used in …" at bounding box center [675, 321] width 1096 height 515
click at [1208, 237] on button at bounding box center [1203, 238] width 19 height 19
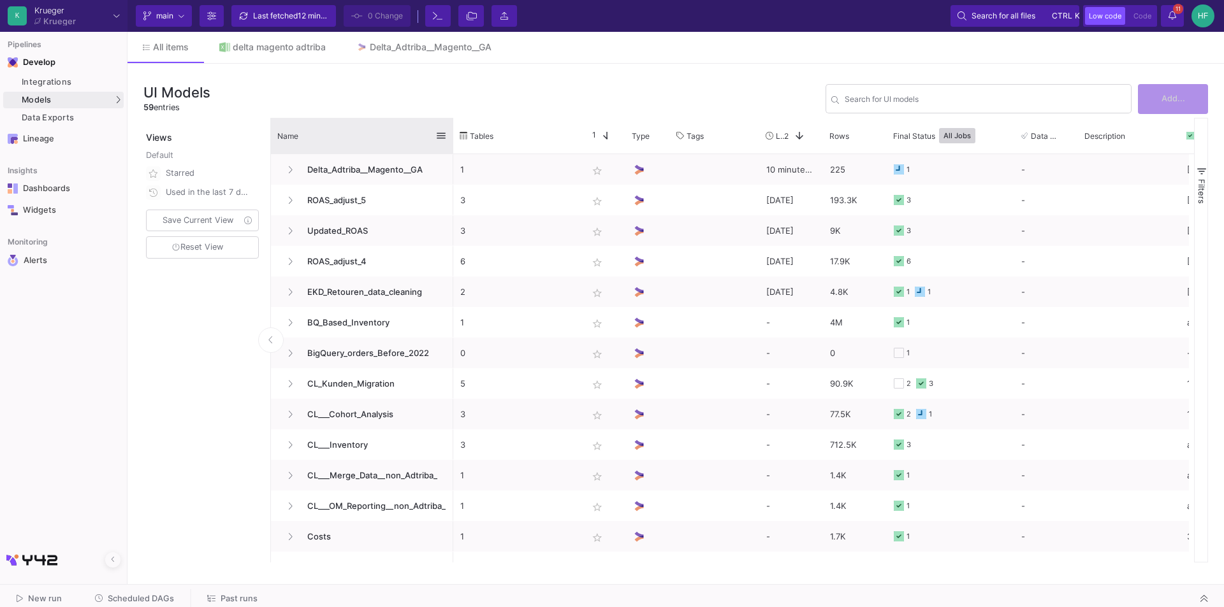
drag, startPoint x: 409, startPoint y: 127, endPoint x: 451, endPoint y: 131, distance: 42.2
click at [451, 131] on div at bounding box center [453, 136] width 5 height 36
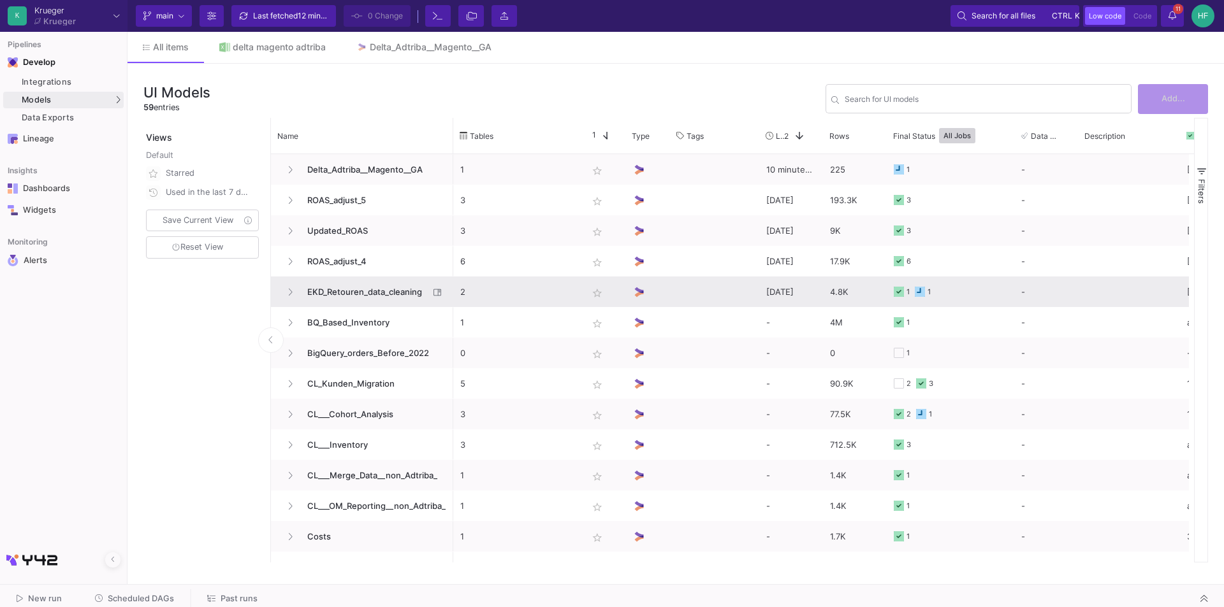
click at [353, 294] on span "EKD_Retouren_data_cleaning" at bounding box center [364, 292] width 129 height 30
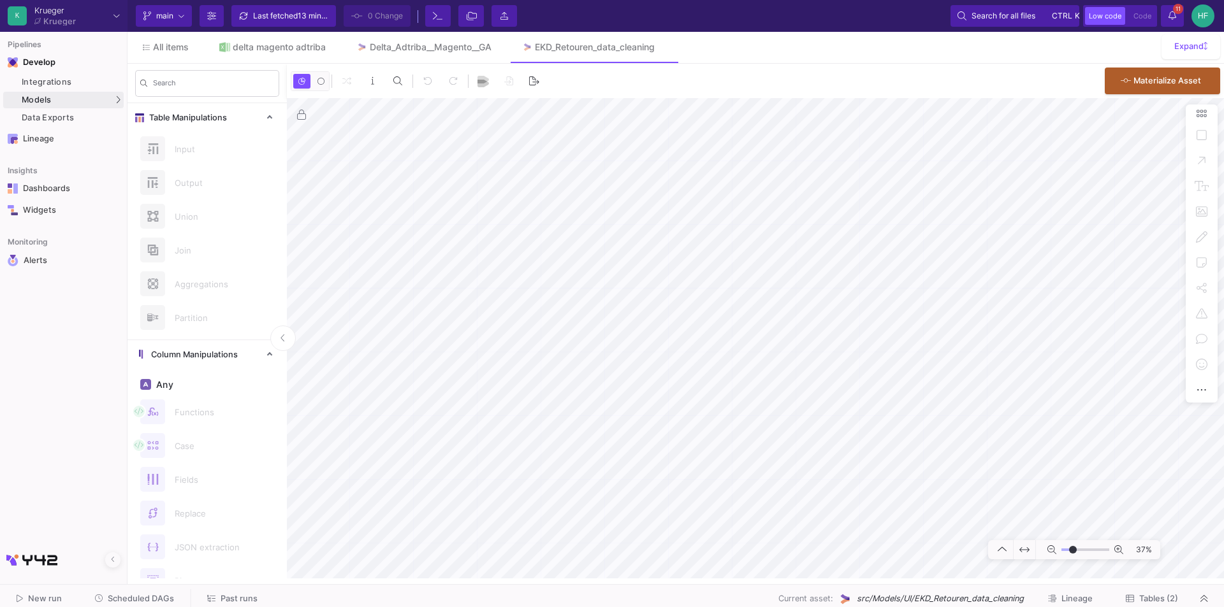
click at [1223, 69] on div "0 0 . Materialize Asset 37%" at bounding box center [755, 321] width 937 height 515
click at [170, 218] on mat-sidenav-container "Search Table Manipulations Input Output Union Join Aggregations Partition Colum…" at bounding box center [675, 321] width 1096 height 515
click at [215, 450] on mat-sidenav-container "Search Table Manipulations Input Output Union Join Aggregations Partition Colum…" at bounding box center [675, 321] width 1096 height 515
type input "-2"
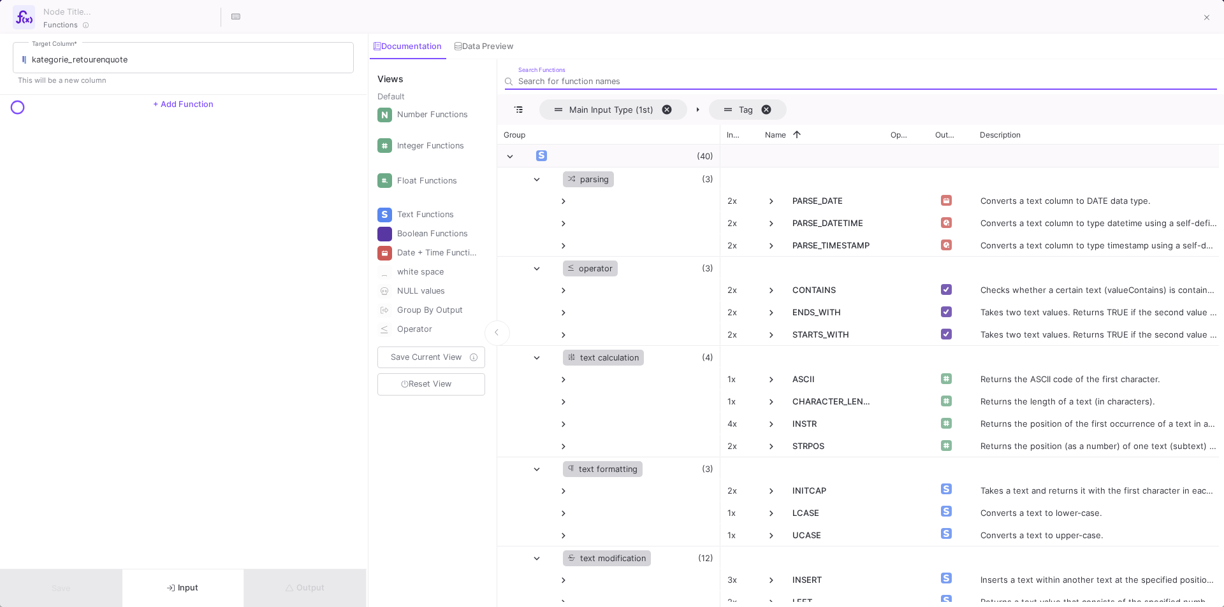
click at [189, 585] on span "Input" at bounding box center [182, 588] width 31 height 10
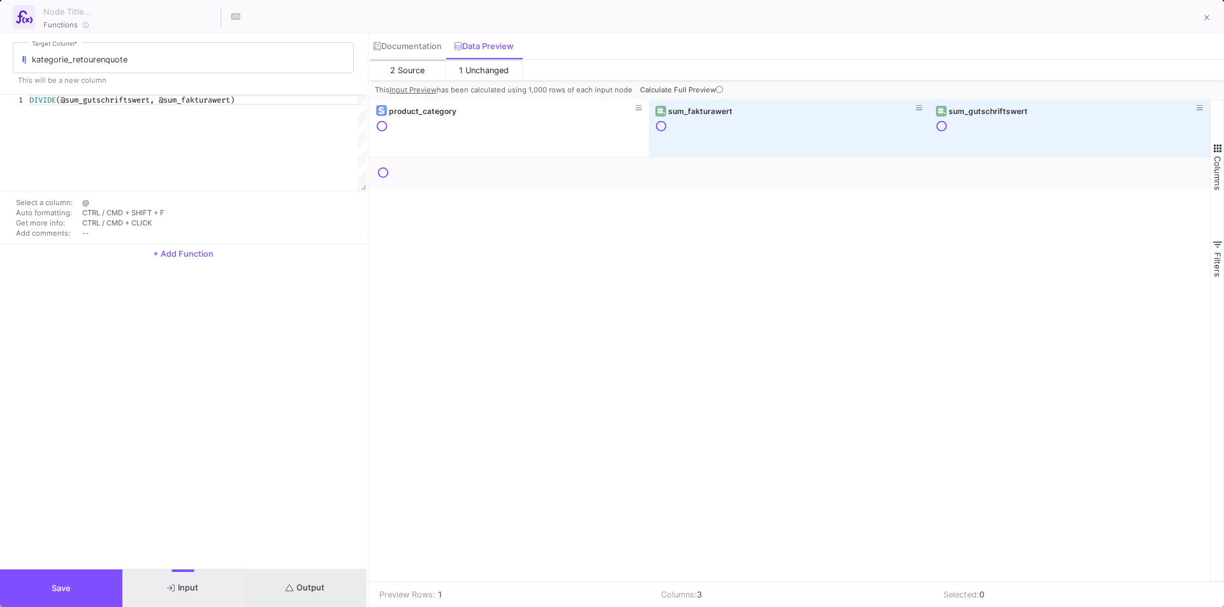
click at [300, 588] on span "Output" at bounding box center [305, 588] width 39 height 10
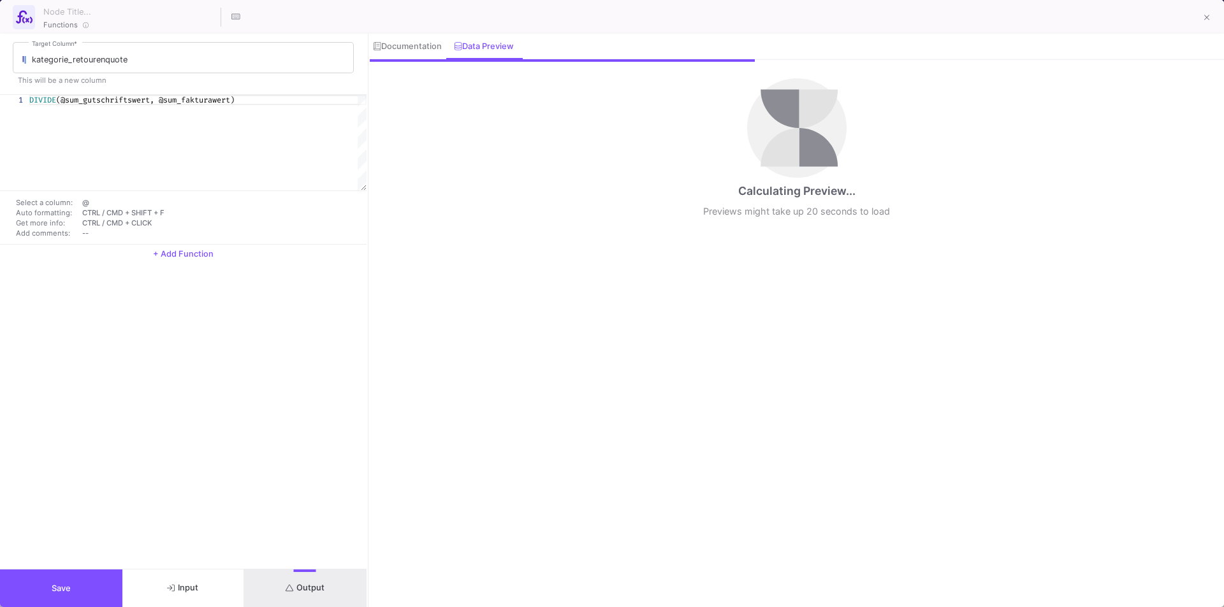
click at [184, 583] on button "Input" at bounding box center [183, 589] width 122 height 38
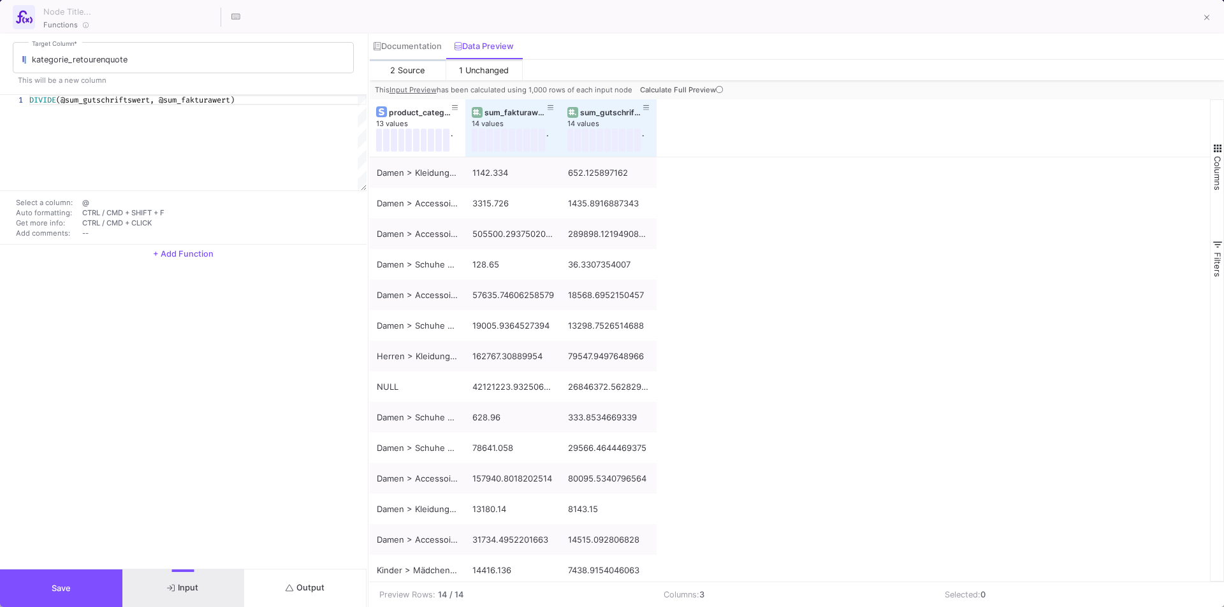
click at [268, 583] on button "Output" at bounding box center [305, 589] width 122 height 38
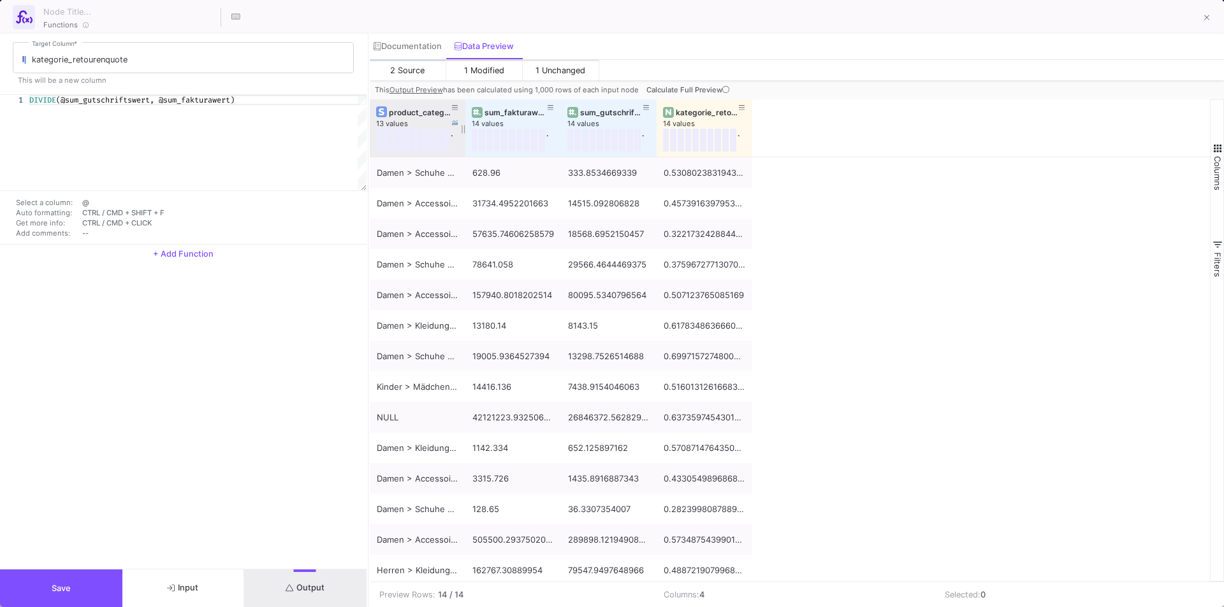
click at [431, 108] on div "product_category" at bounding box center [420, 113] width 63 height 10
click at [521, 110] on div "sum_fakturawert" at bounding box center [515, 113] width 63 height 10
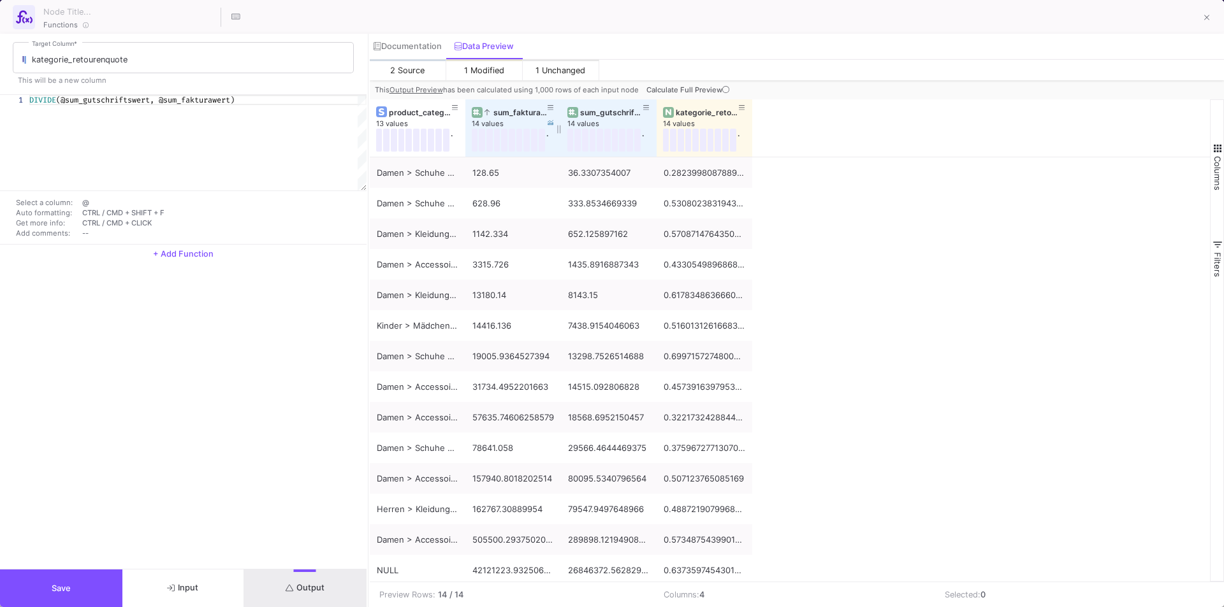
click at [511, 108] on div "sum_fakturawert" at bounding box center [515, 113] width 63 height 10
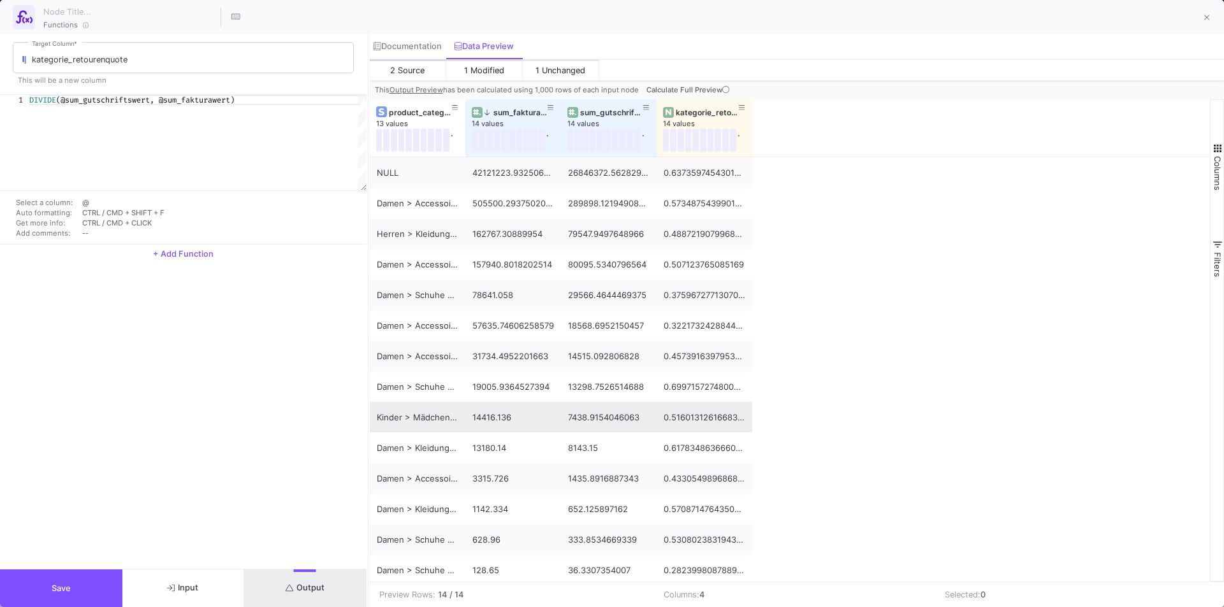
scroll to position [4, 0]
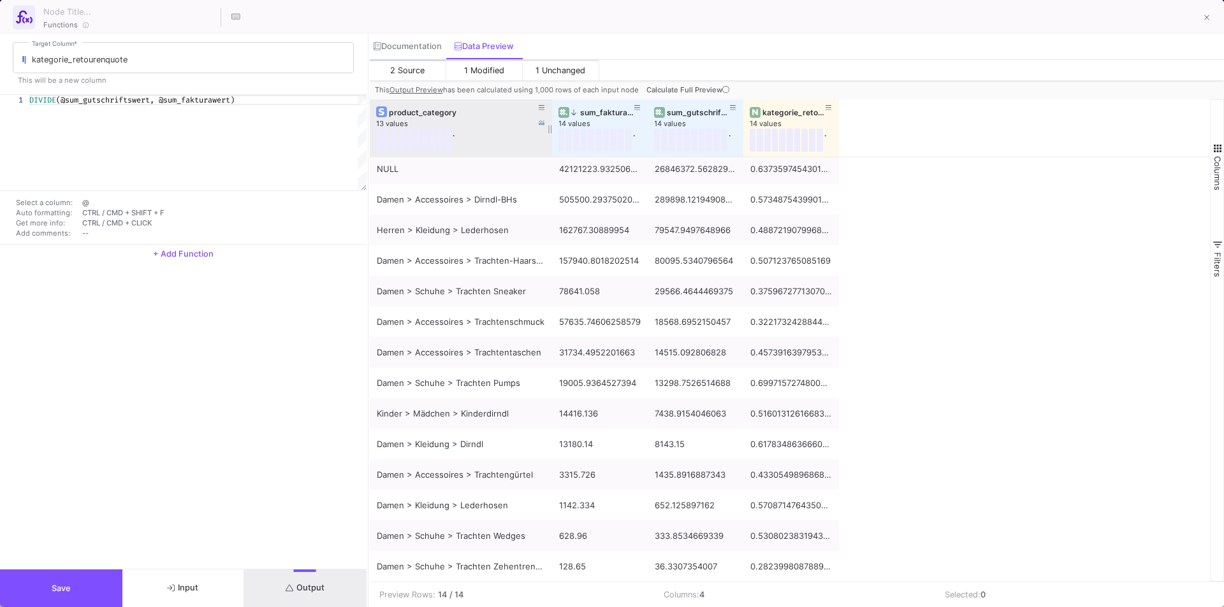
drag, startPoint x: 465, startPoint y: 105, endPoint x: 551, endPoint y: 126, distance: 89.2
click at [551, 126] on div at bounding box center [551, 127] width 5 height 57
click at [1205, 19] on icon at bounding box center [1207, 17] width 6 height 9
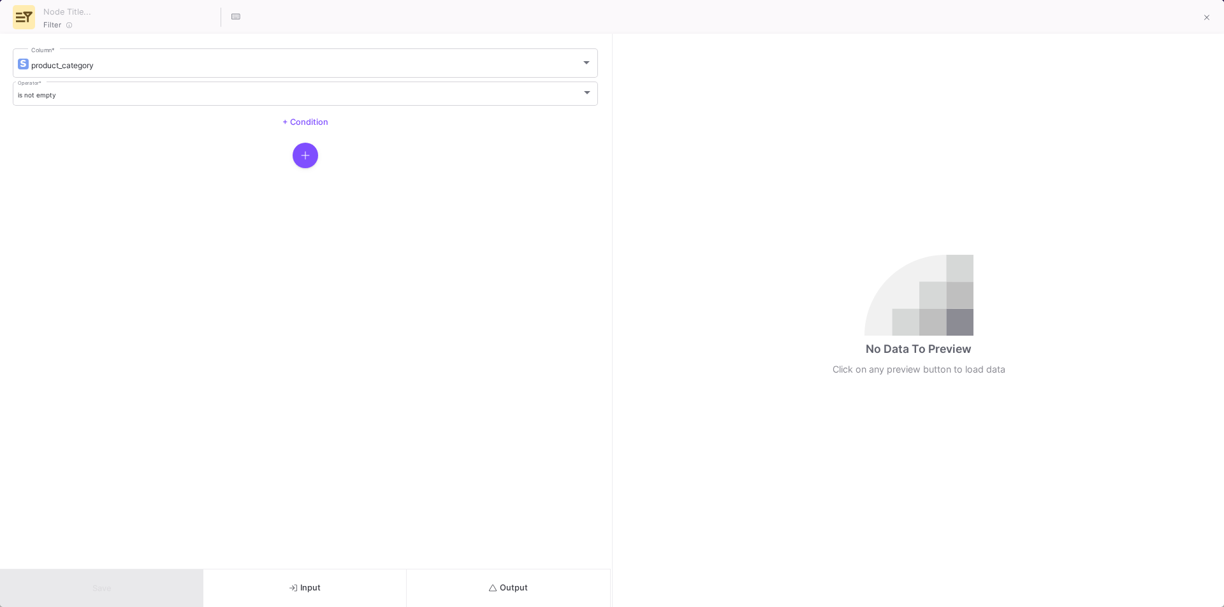
click at [509, 605] on button "Output" at bounding box center [508, 589] width 203 height 38
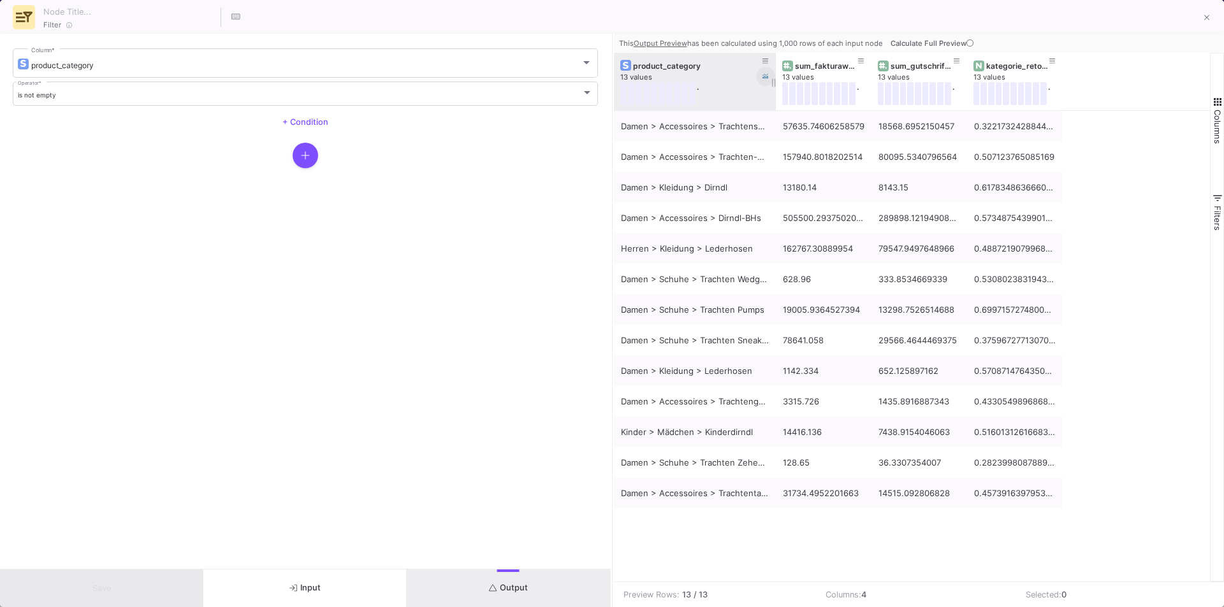
drag, startPoint x: 707, startPoint y: 68, endPoint x: 773, endPoint y: 75, distance: 66.7
click at [773, 75] on div at bounding box center [775, 81] width 5 height 57
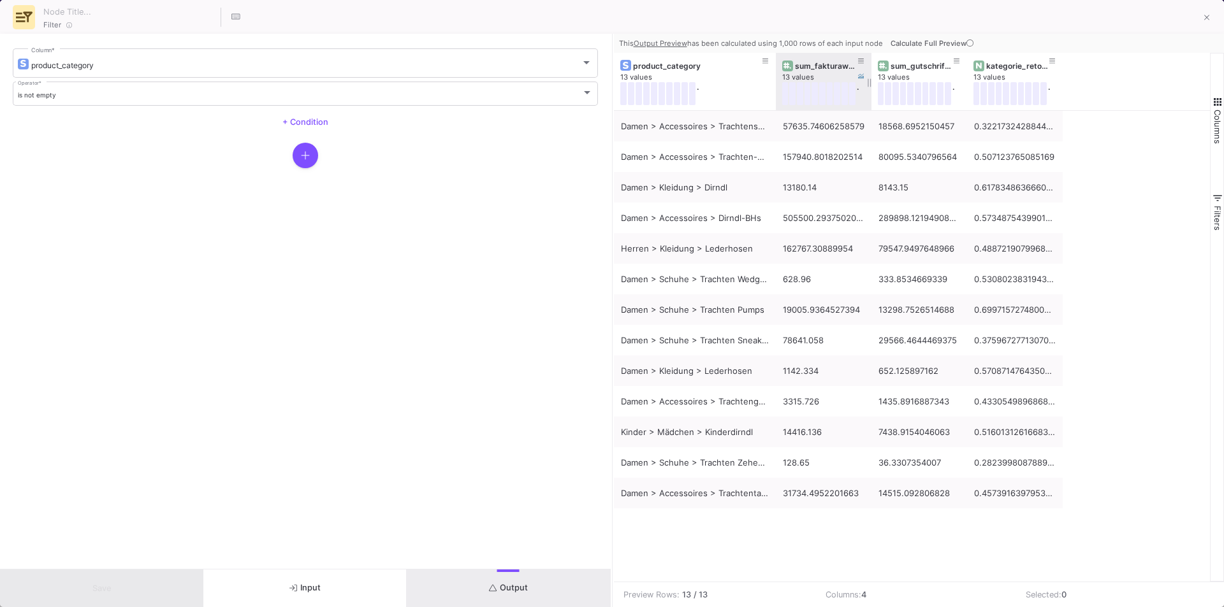
click at [814, 61] on div "sum_fakturawert" at bounding box center [826, 66] width 63 height 10
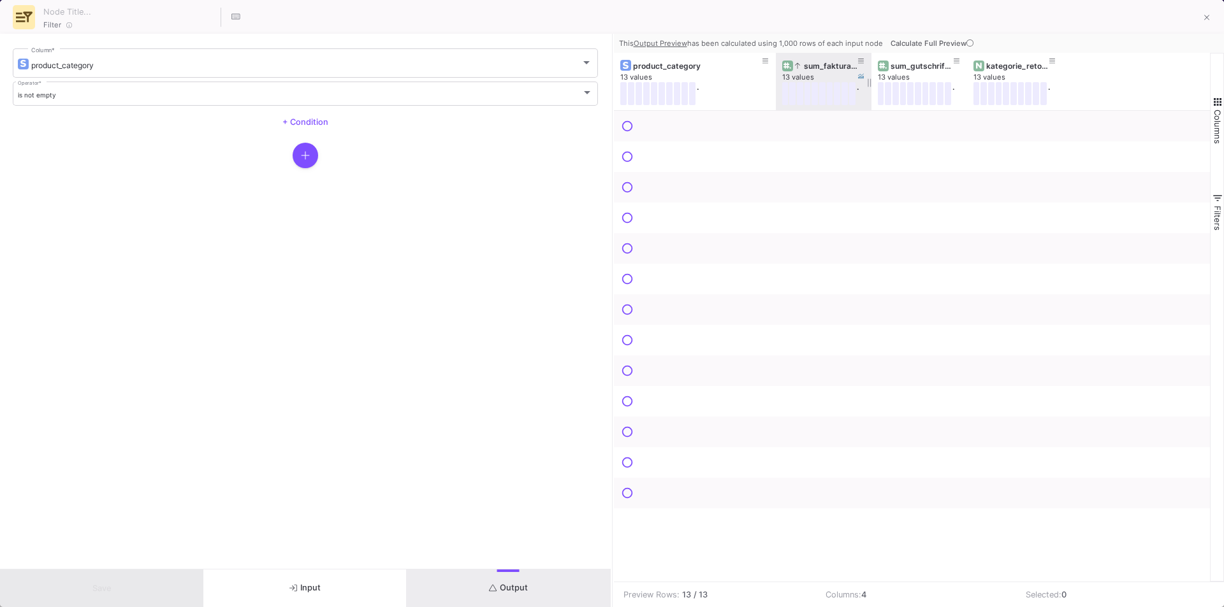
click at [802, 62] on div "sum_fakturawert" at bounding box center [826, 66] width 63 height 10
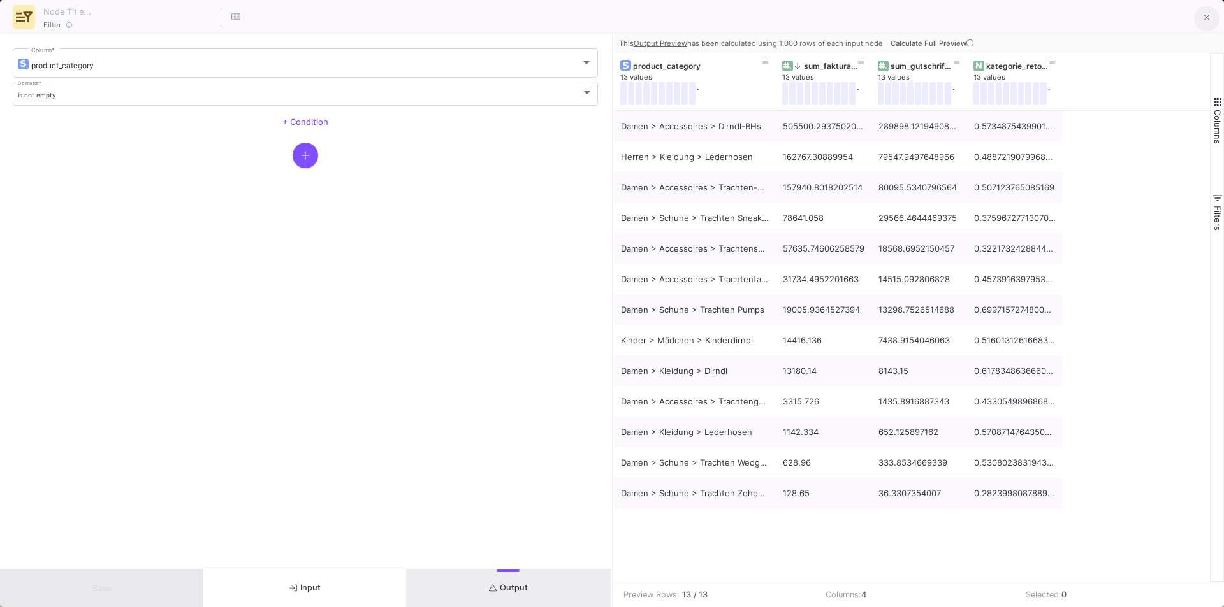
click at [1205, 15] on icon at bounding box center [1207, 17] width 6 height 9
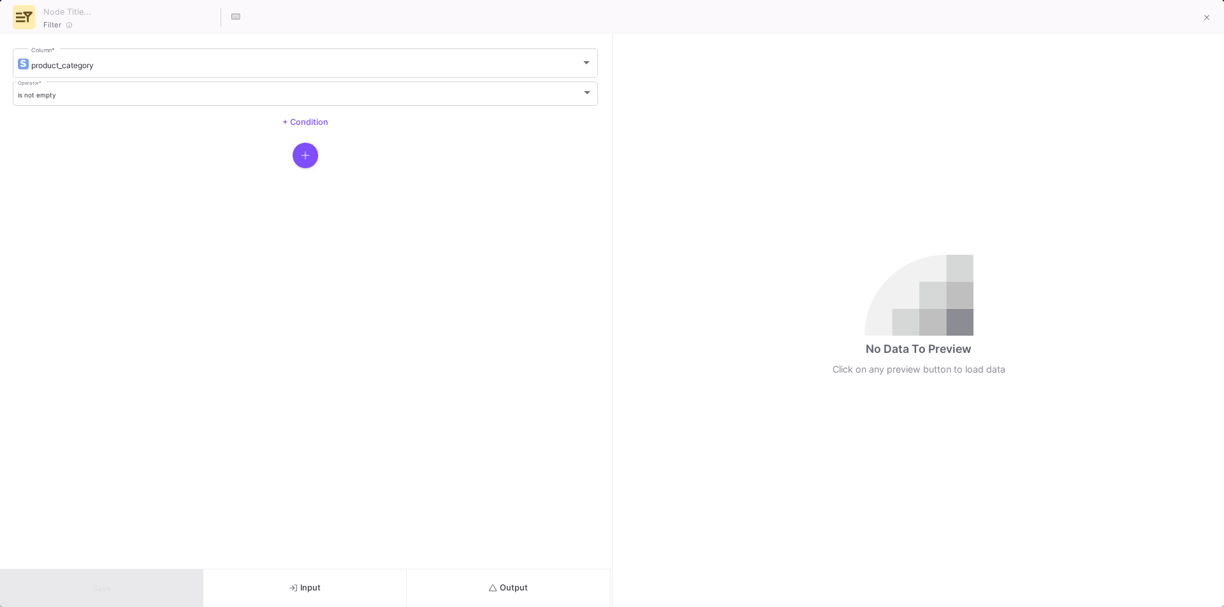
click at [524, 588] on span "Output" at bounding box center [508, 588] width 39 height 10
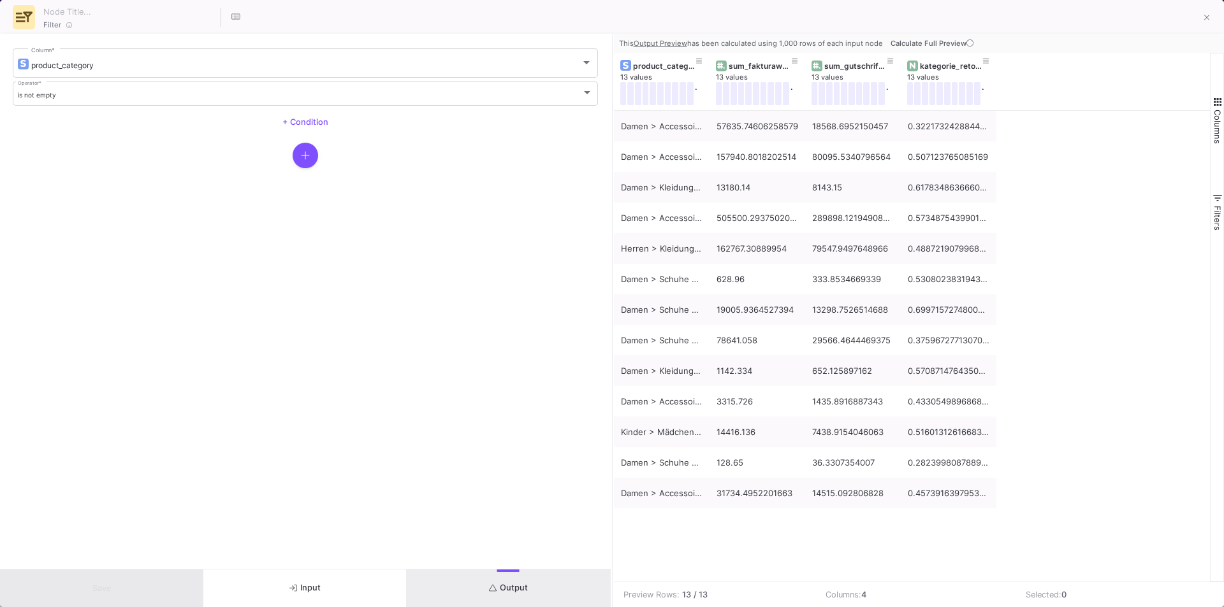
click at [303, 577] on button "Input" at bounding box center [304, 589] width 203 height 38
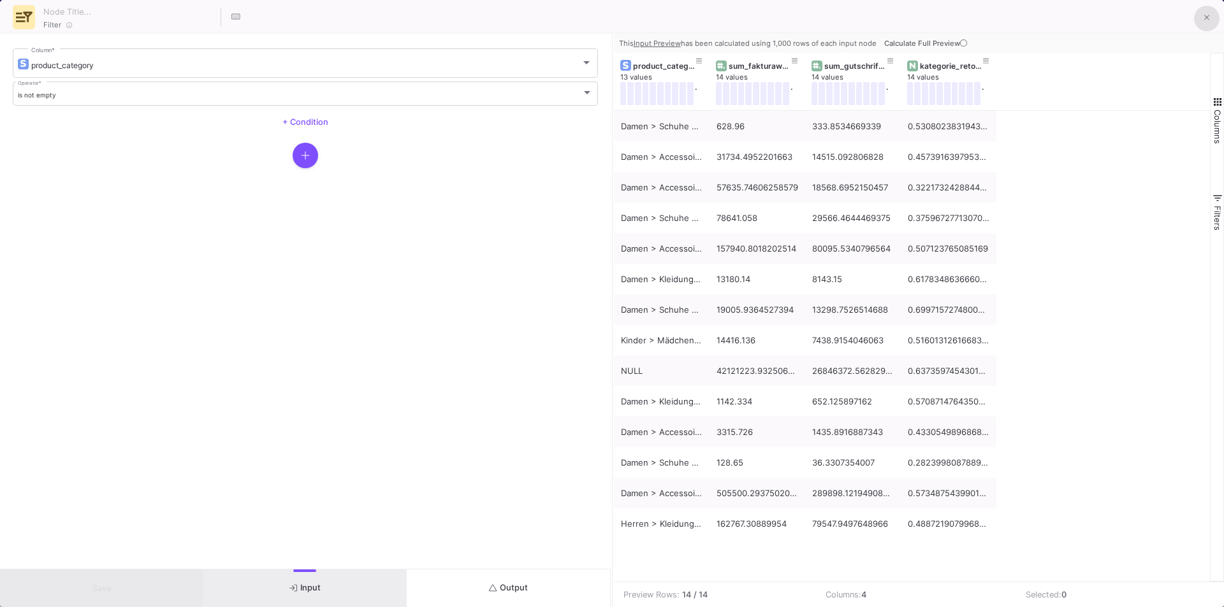
click at [1205, 20] on icon at bounding box center [1207, 17] width 6 height 9
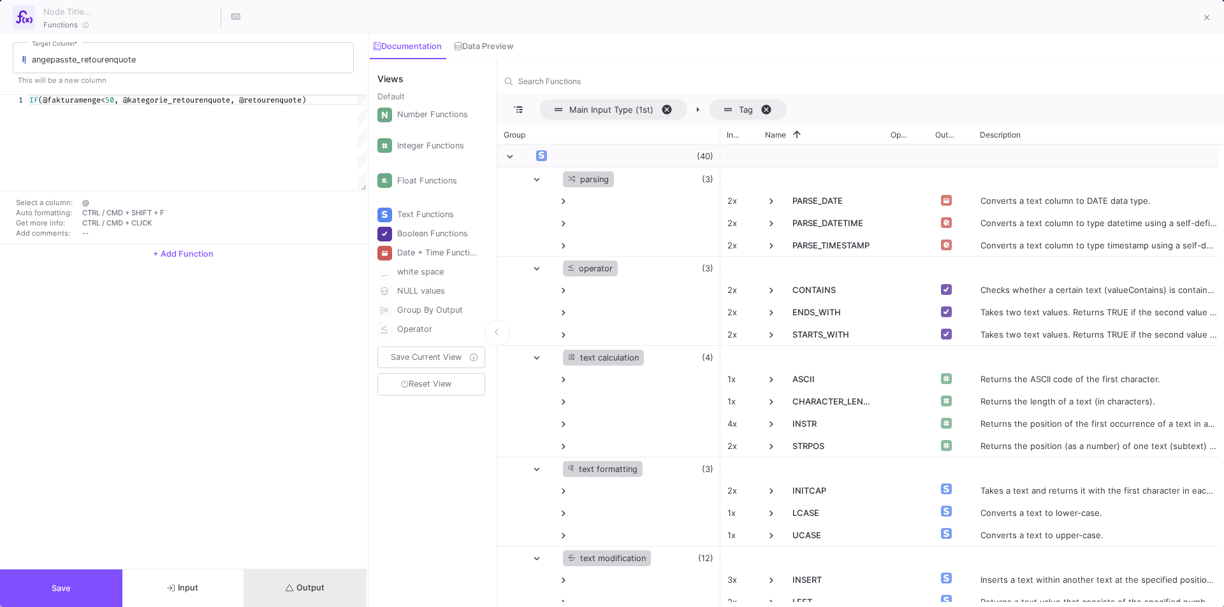
click at [310, 584] on span "Output" at bounding box center [305, 588] width 39 height 10
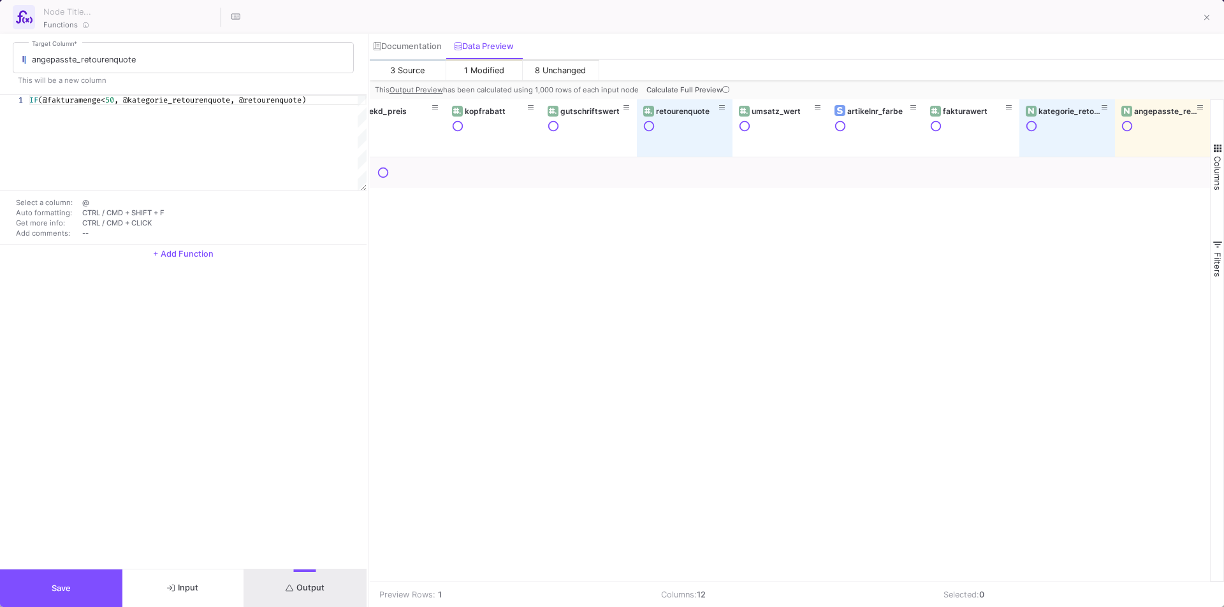
scroll to position [0, 307]
click at [1208, 19] on icon at bounding box center [1207, 17] width 6 height 9
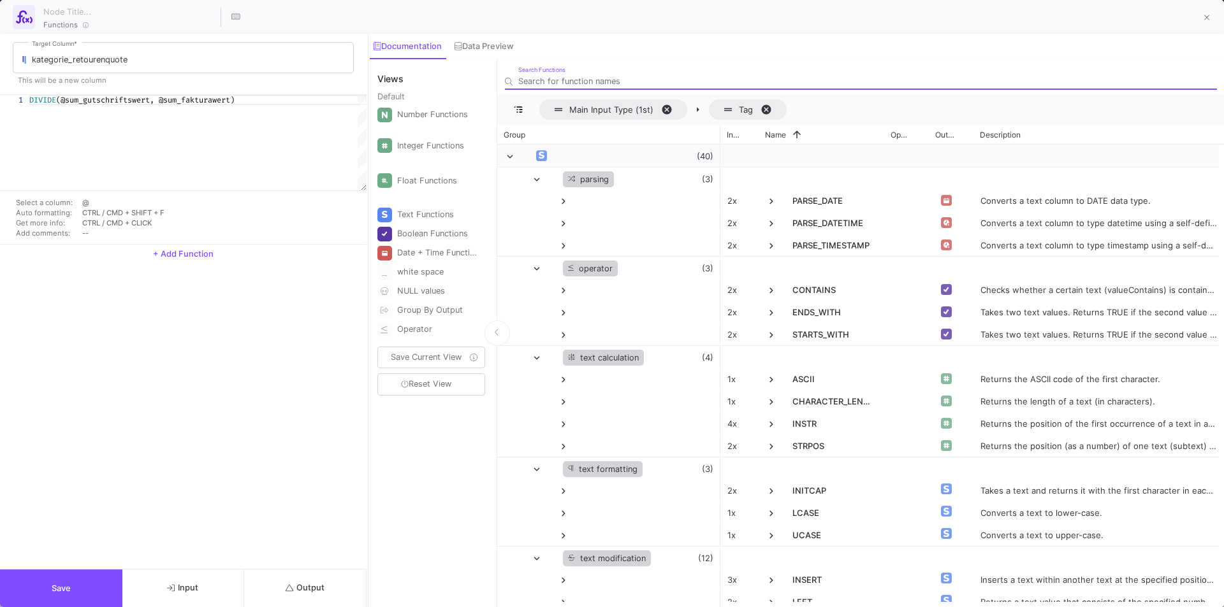
click at [290, 591] on icon "submit" at bounding box center [290, 587] width 8 height 7
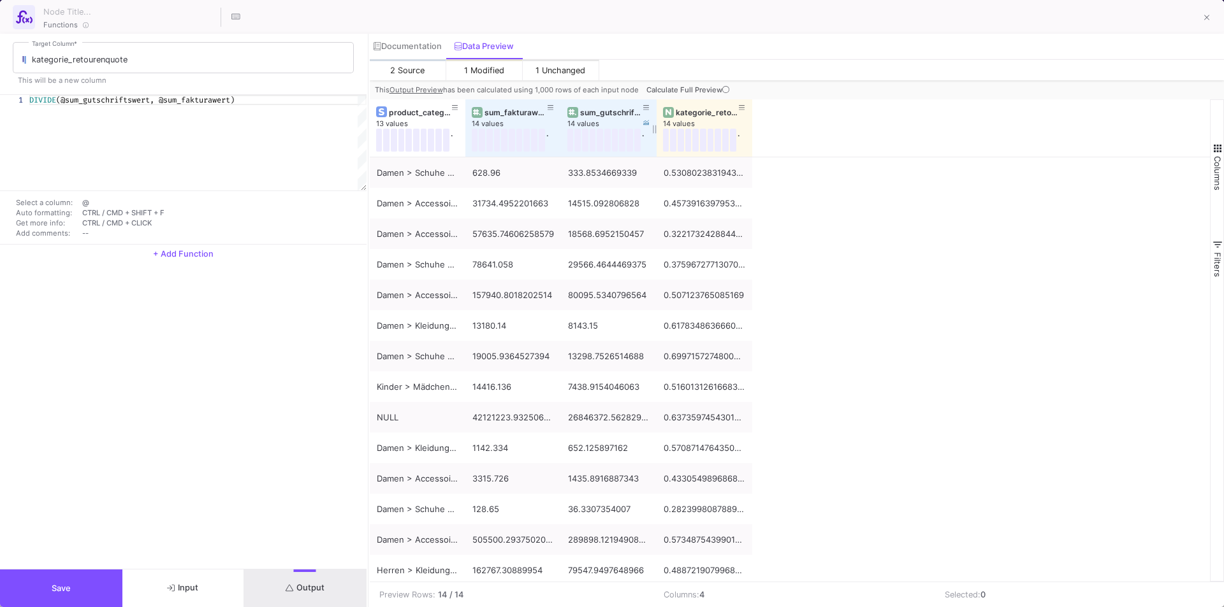
click at [608, 112] on div "sum_gutschriftswert" at bounding box center [611, 113] width 63 height 10
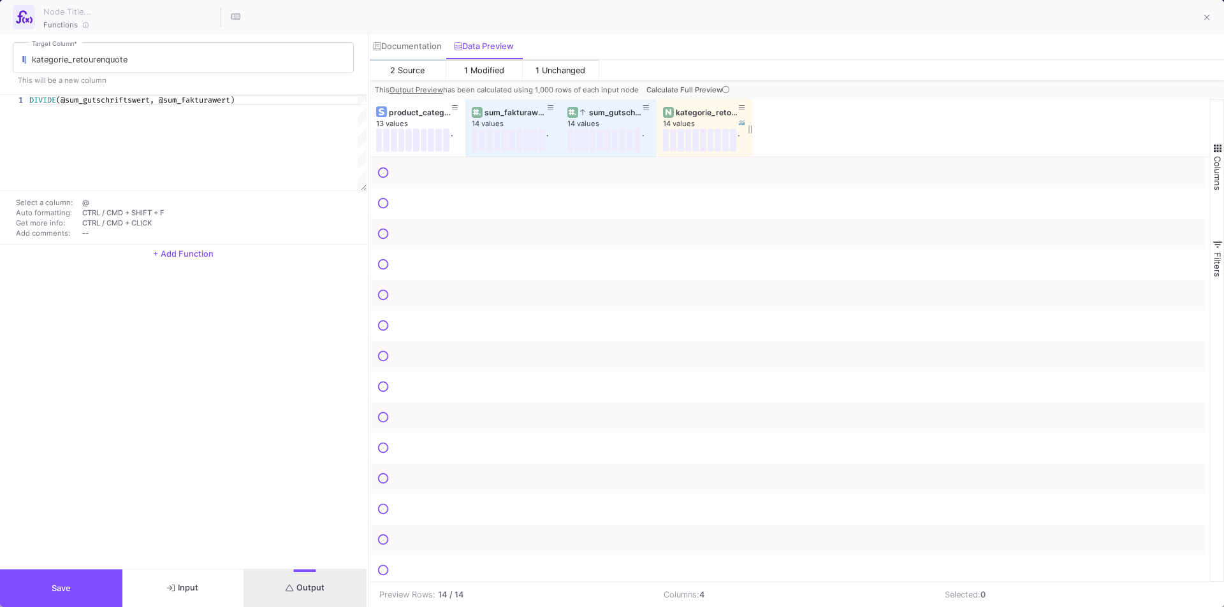
click at [707, 112] on div "kategorie_retourenquote" at bounding box center [707, 113] width 63 height 10
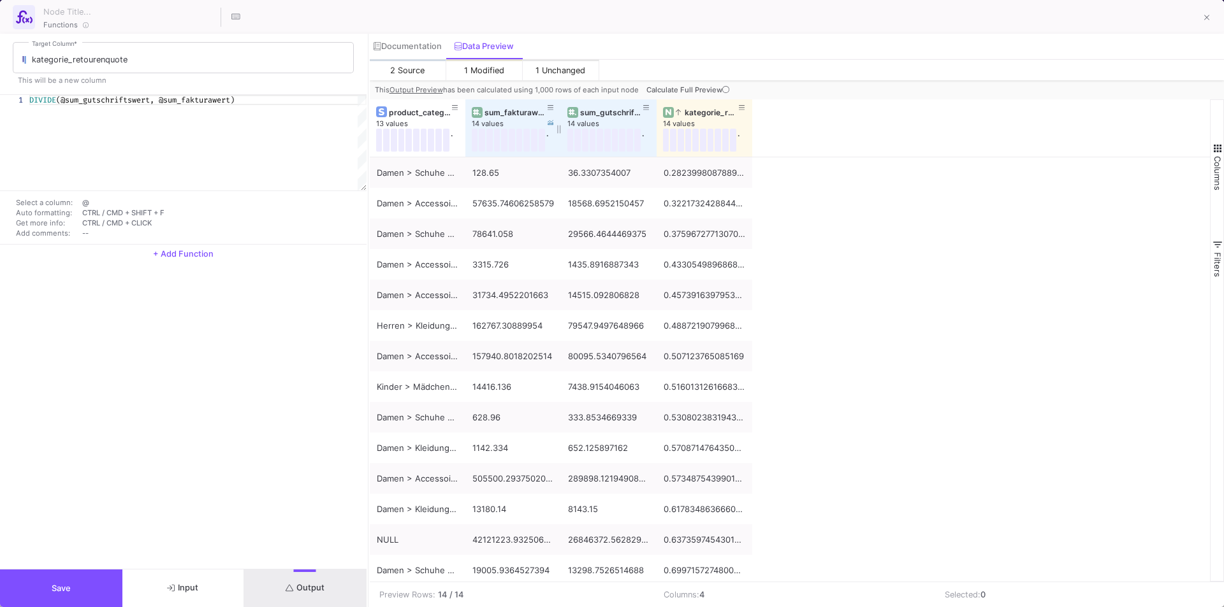
click at [499, 112] on div "sum_fakturawert" at bounding box center [515, 113] width 63 height 10
click at [509, 110] on div "sum_fakturawert" at bounding box center [515, 113] width 63 height 10
click at [727, 87] on icon at bounding box center [725, 89] width 7 height 7
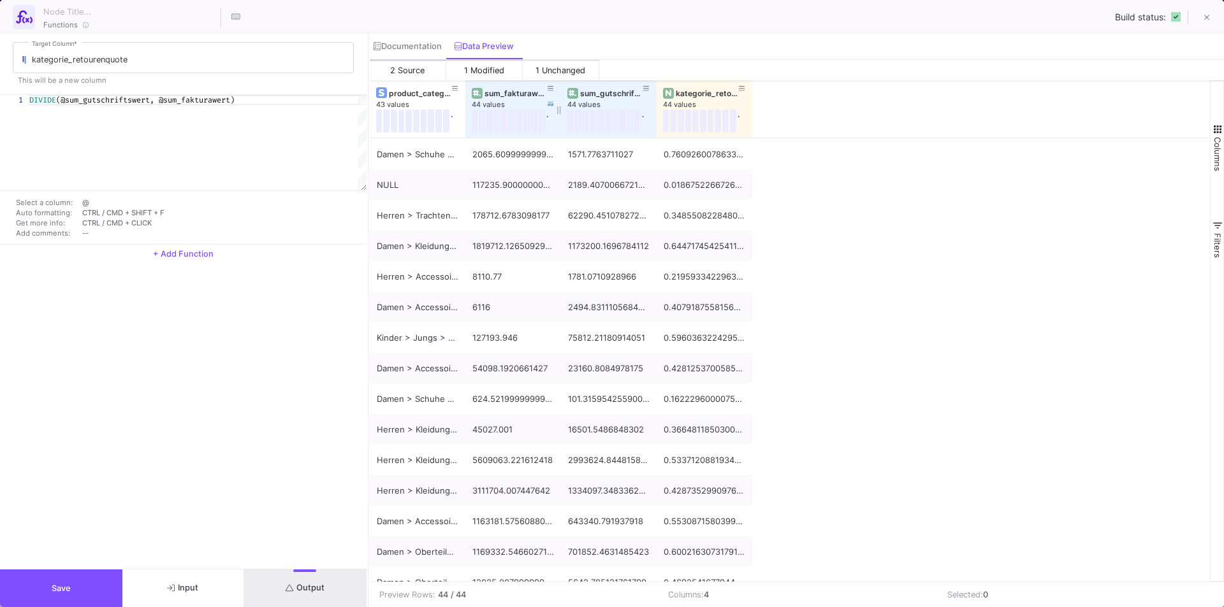
scroll to position [0, 0]
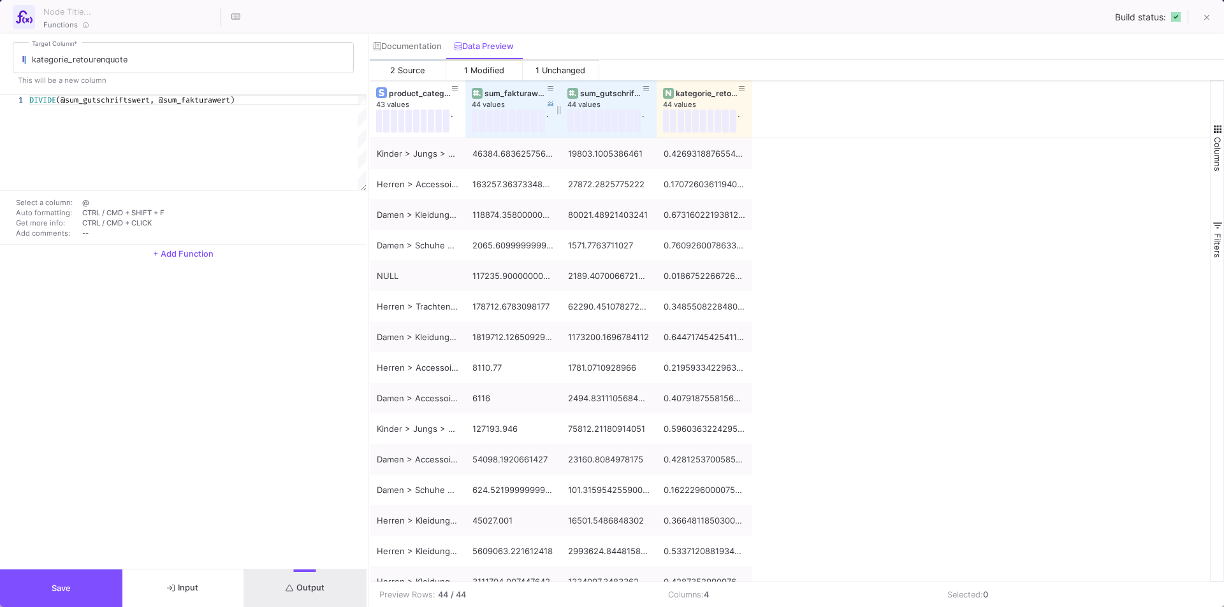
click at [519, 94] on div "sum_fakturawert" at bounding box center [515, 94] width 63 height 10
click at [498, 89] on div "sum_fakturawert" at bounding box center [515, 94] width 63 height 10
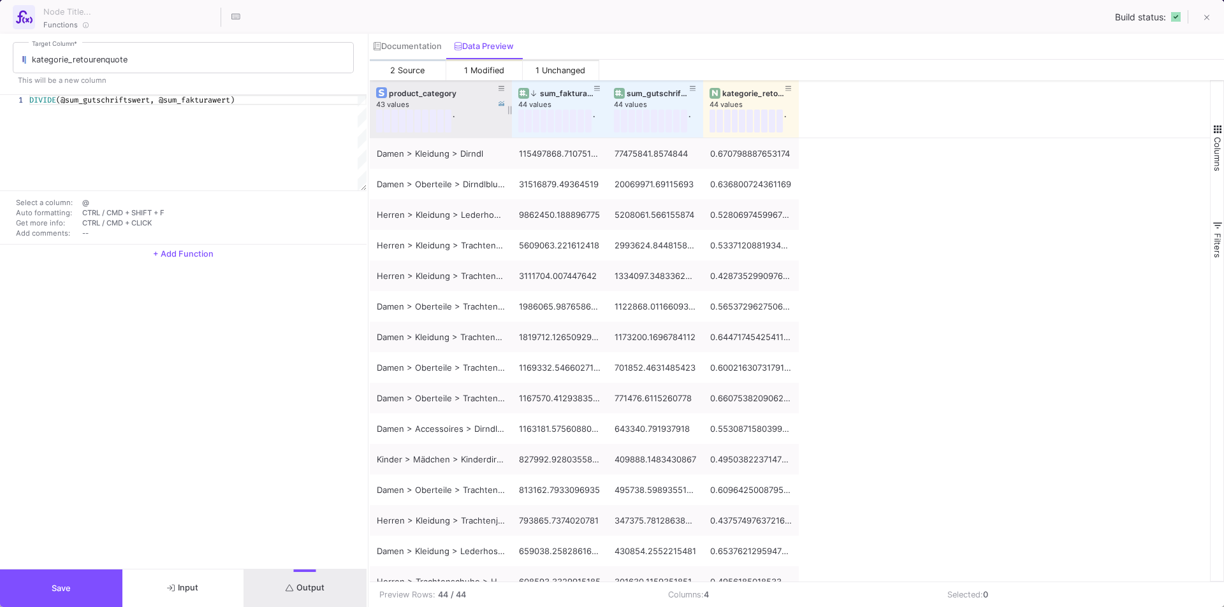
drag, startPoint x: 463, startPoint y: 114, endPoint x: 509, endPoint y: 120, distance: 46.2
click at [509, 120] on div at bounding box center [511, 108] width 5 height 57
click at [507, 94] on div at bounding box center [508, 108] width 5 height 57
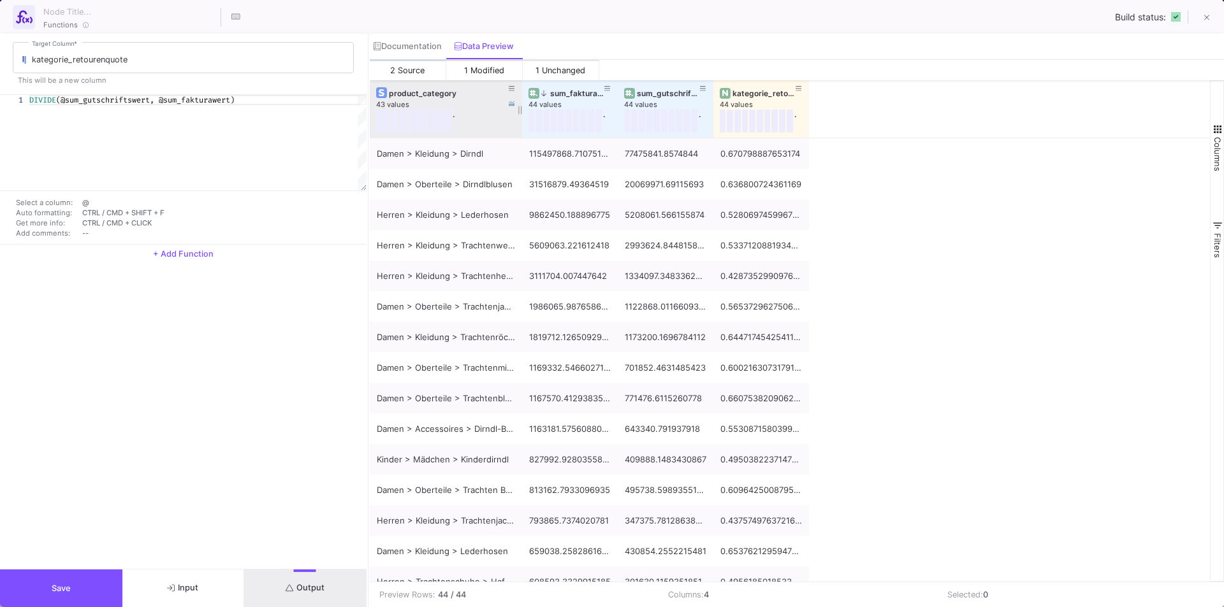
drag, startPoint x: 507, startPoint y: 98, endPoint x: 521, endPoint y: 101, distance: 13.9
click at [521, 101] on div at bounding box center [521, 108] width 5 height 57
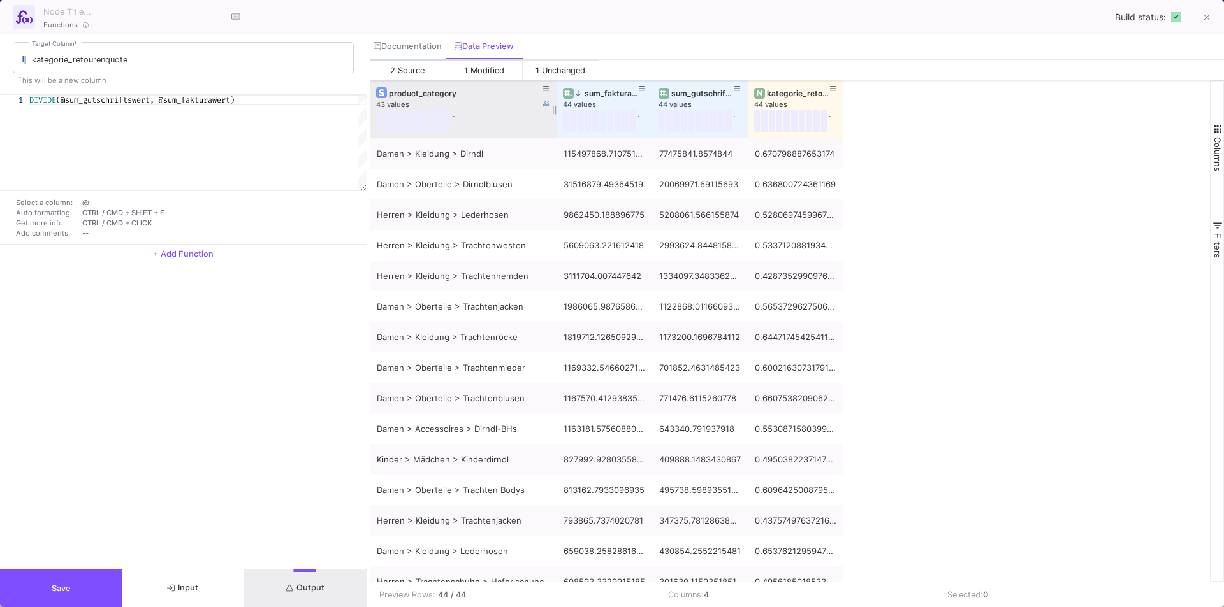
drag, startPoint x: 519, startPoint y: 107, endPoint x: 554, endPoint y: 117, distance: 35.7
click at [554, 117] on div at bounding box center [556, 108] width 5 height 57
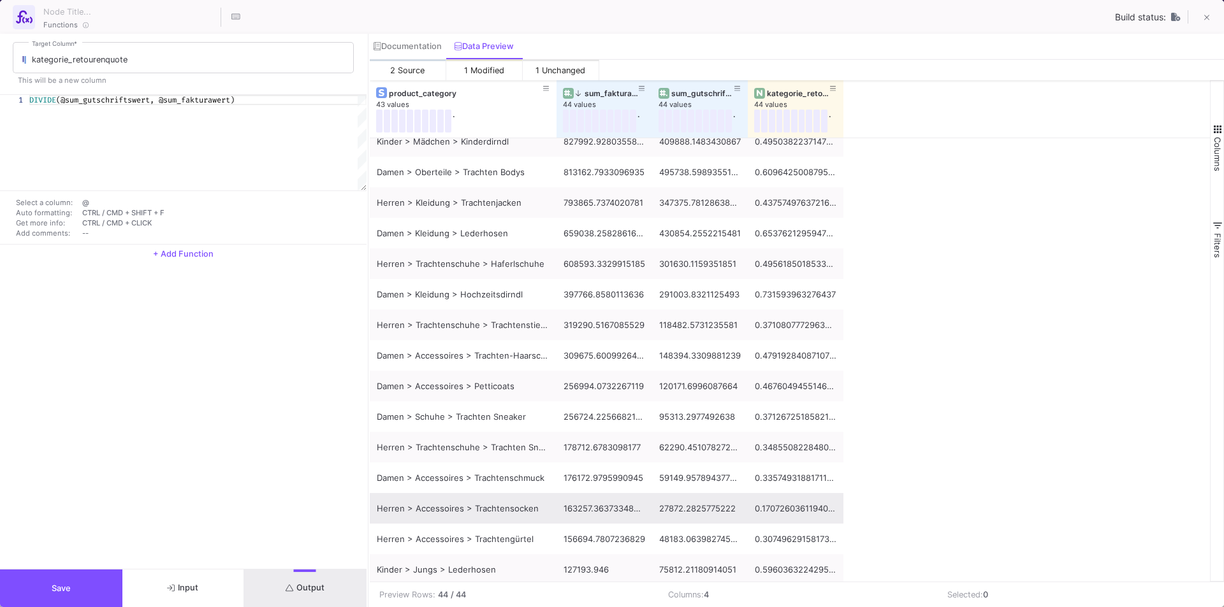
scroll to position [319, 0]
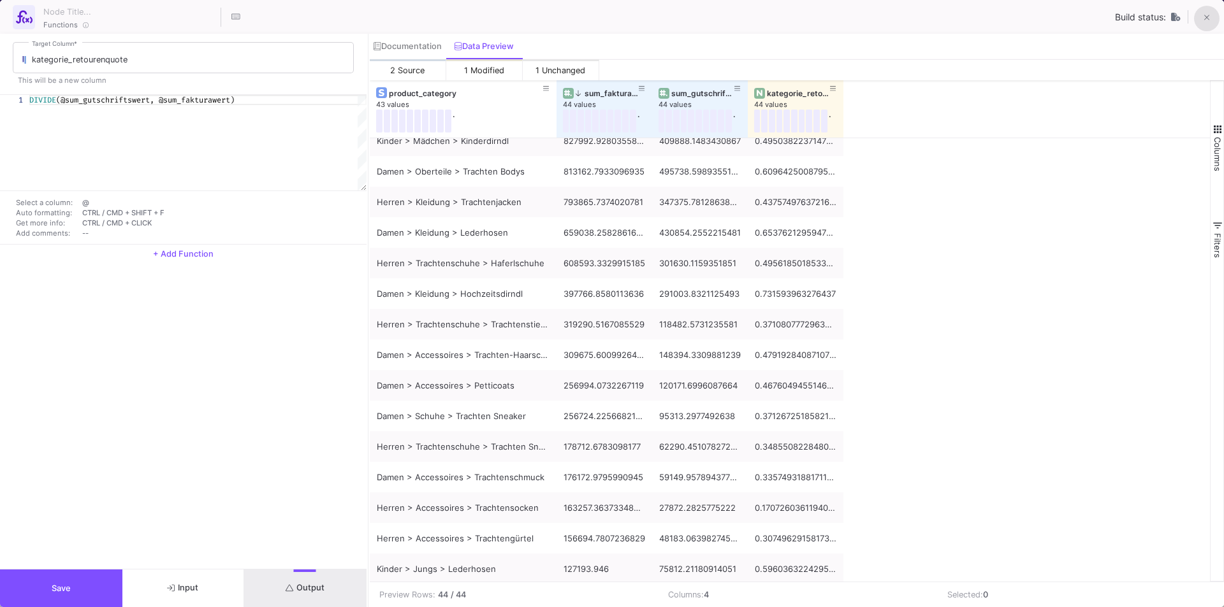
click at [1204, 18] on icon at bounding box center [1207, 17] width 6 height 9
